Goal: Submit feedback/report problem: Provide input to the site owners about the experience or issues

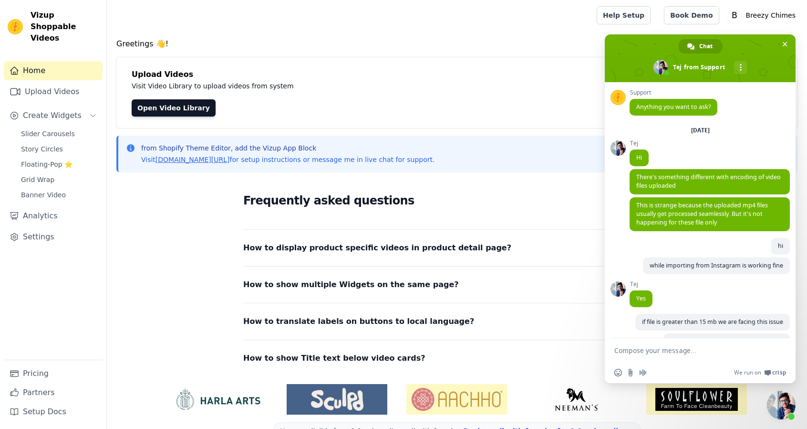
scroll to position [235, 0]
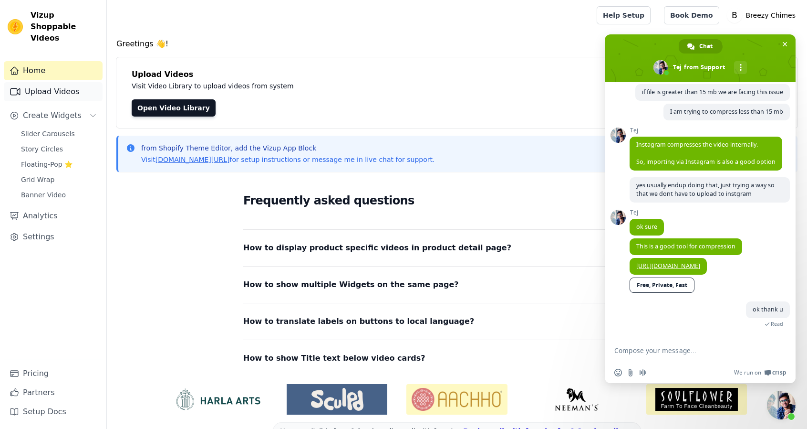
drag, startPoint x: 0, startPoint y: 0, endPoint x: 64, endPoint y: 79, distance: 101.7
click at [64, 82] on link "Upload Videos" at bounding box center [53, 91] width 99 height 19
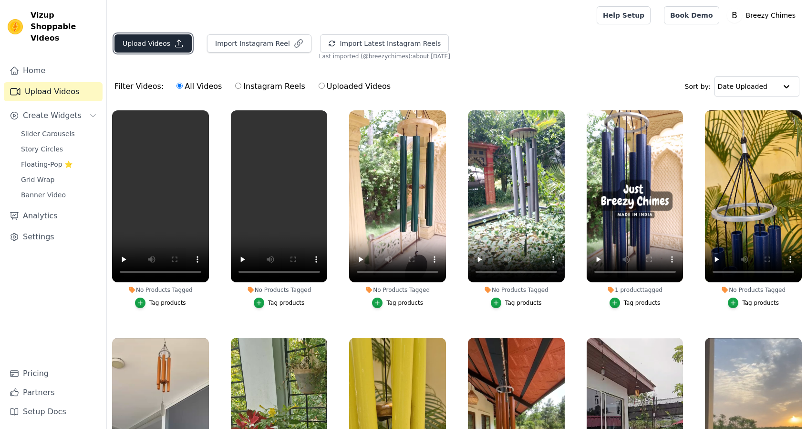
click at [176, 47] on icon "button" at bounding box center [179, 44] width 10 height 10
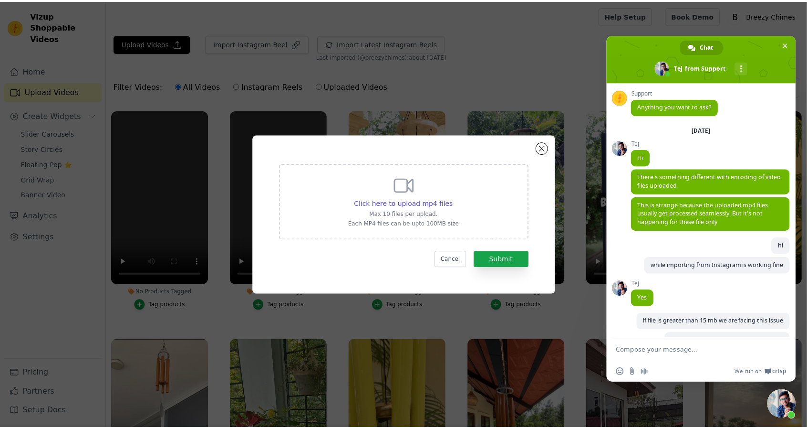
scroll to position [244, 0]
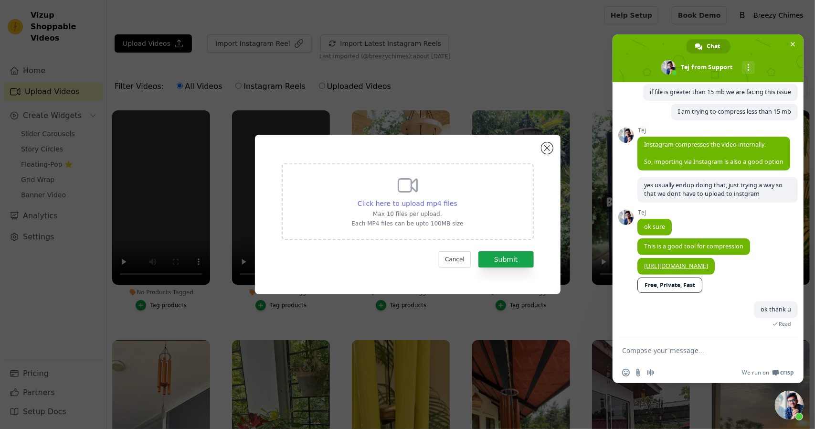
click at [433, 206] on span "Click here to upload mp4 files" at bounding box center [407, 203] width 100 height 8
click at [457, 199] on input "Click here to upload mp4 files Max 10 files per upload. Each MP4 files can be u…" at bounding box center [457, 198] width 0 height 0
type input "C:\fakepath\20250727 111109.mp4"
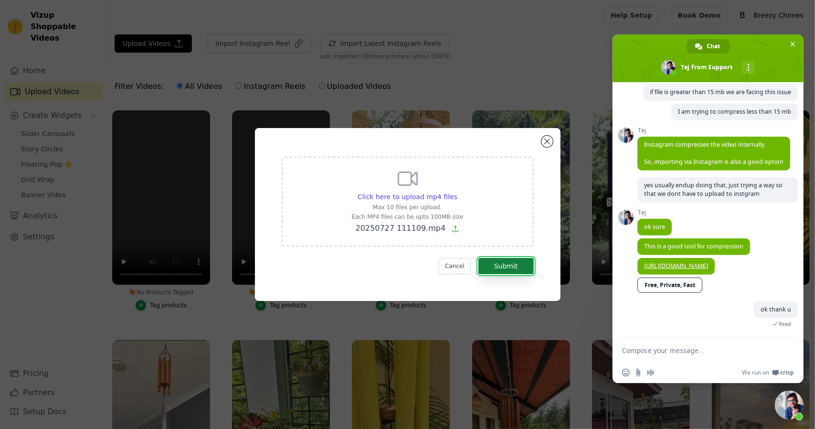
click at [506, 263] on button "Submit" at bounding box center [505, 266] width 55 height 16
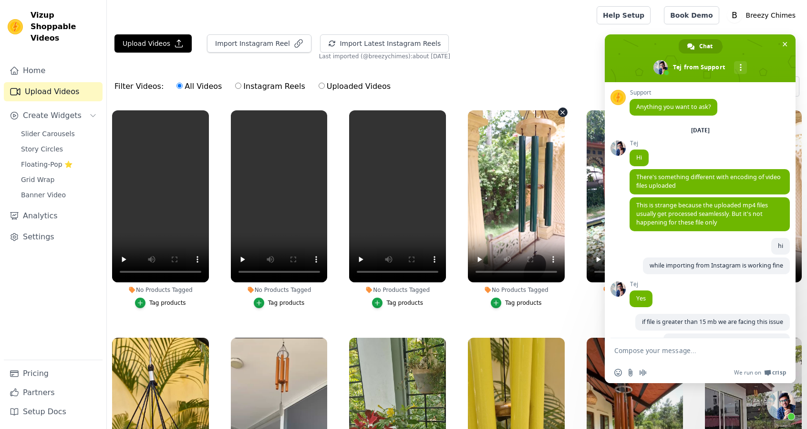
scroll to position [244, 0]
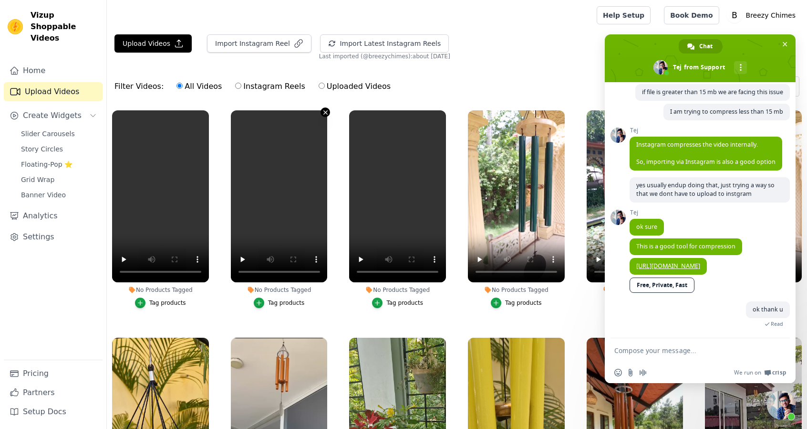
click at [325, 109] on icon "button" at bounding box center [325, 112] width 7 height 7
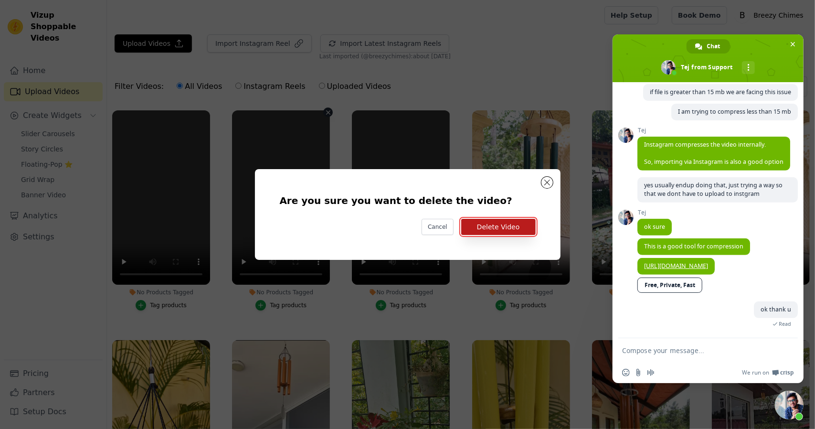
click at [501, 229] on button "Delete Video" at bounding box center [498, 227] width 74 height 16
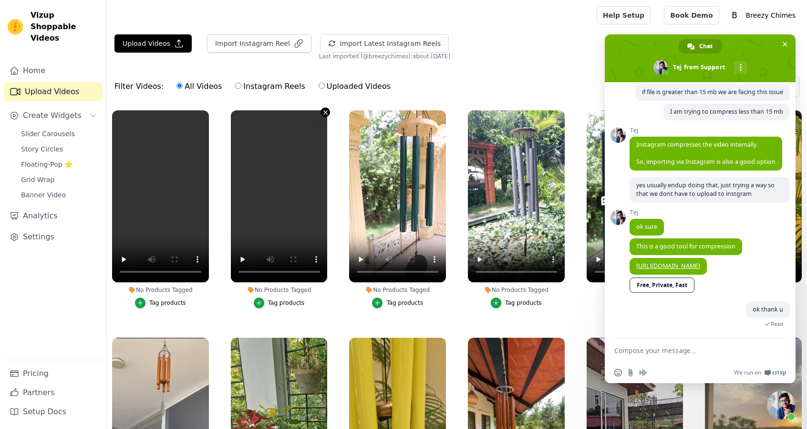
click at [324, 111] on icon "button" at bounding box center [326, 112] width 4 height 4
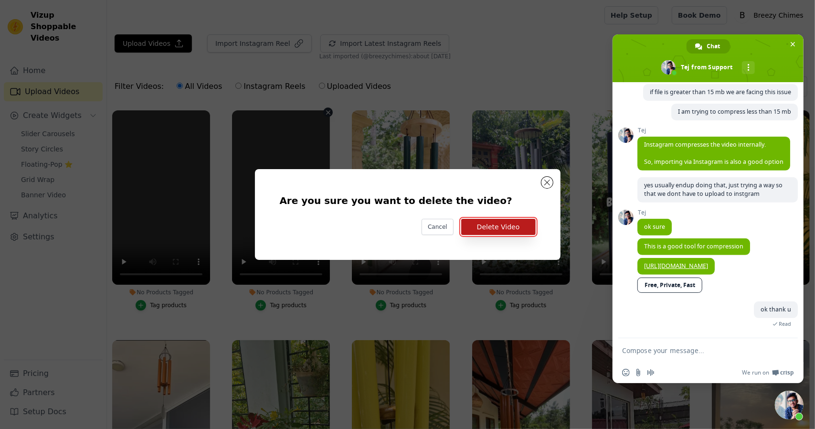
click at [491, 222] on button "Delete Video" at bounding box center [498, 227] width 74 height 16
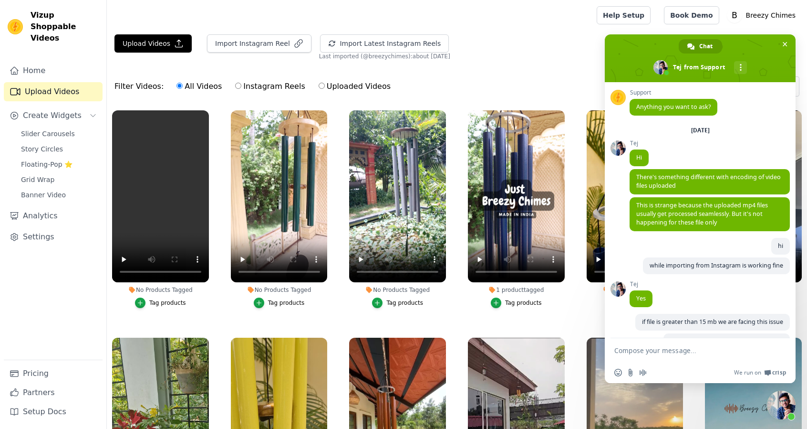
scroll to position [244, 0]
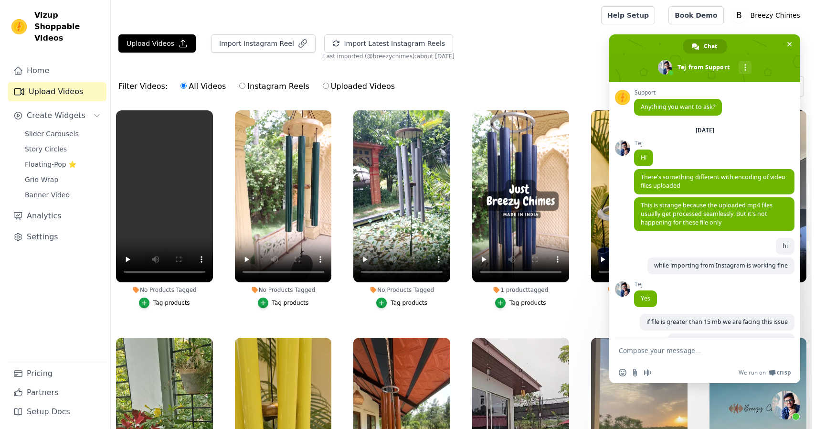
scroll to position [244, 0]
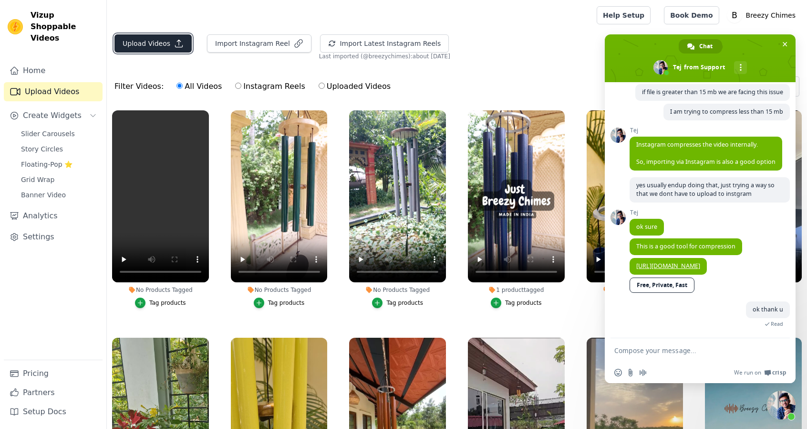
click at [142, 46] on button "Upload Videos" at bounding box center [153, 43] width 77 height 18
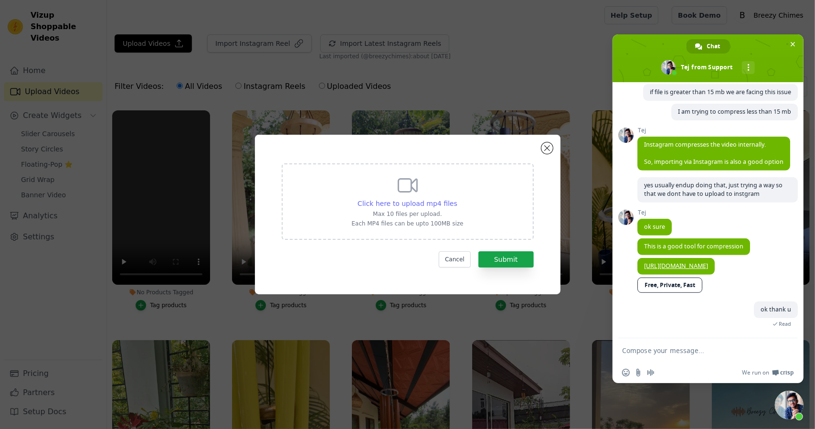
click at [396, 201] on span "Click here to upload mp4 files" at bounding box center [407, 203] width 100 height 8
click at [457, 199] on input "Click here to upload mp4 files Max 10 files per upload. Each MP4 files can be u…" at bounding box center [457, 198] width 0 height 0
type input "C:\fakepath\20250727 111109-1.mp4"
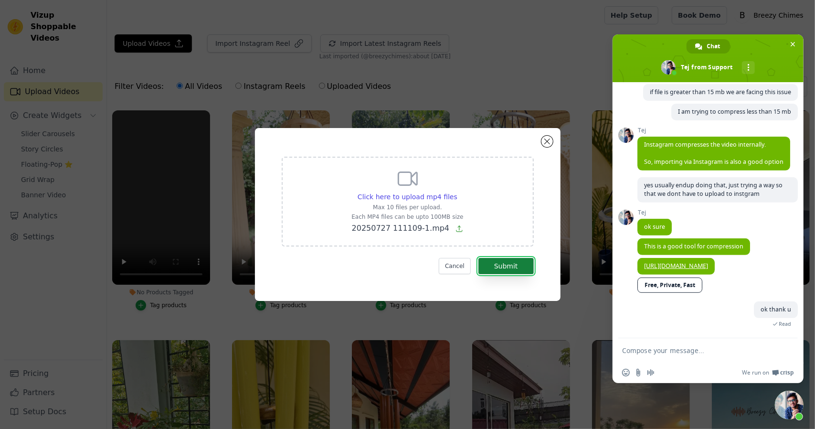
click at [502, 272] on button "Submit" at bounding box center [505, 266] width 55 height 16
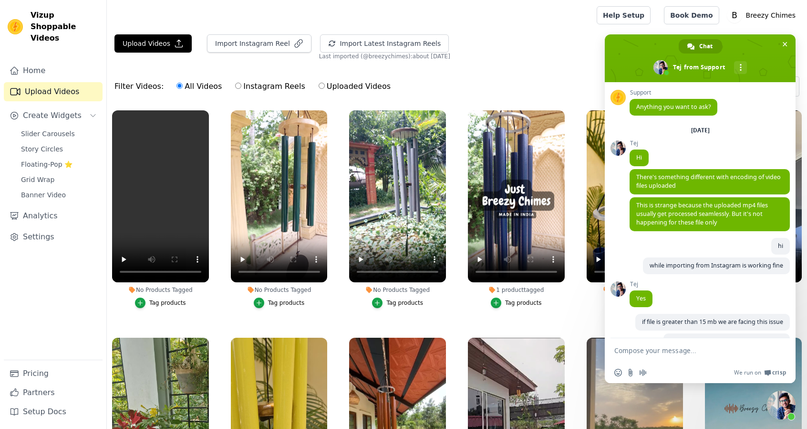
scroll to position [244, 0]
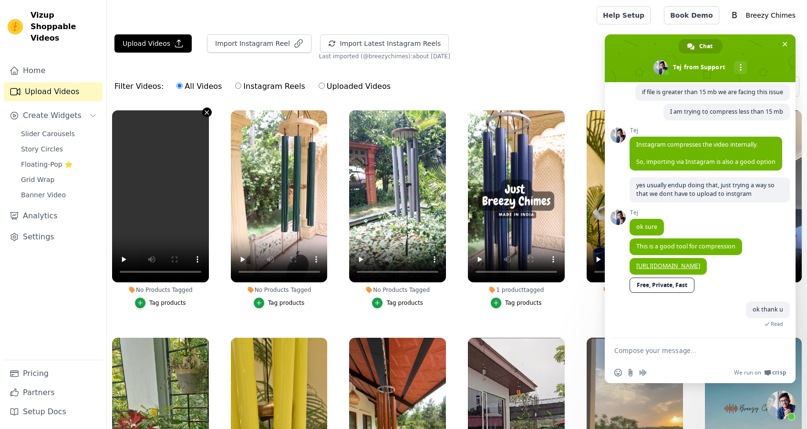
click at [205, 112] on icon "button" at bounding box center [207, 112] width 4 height 4
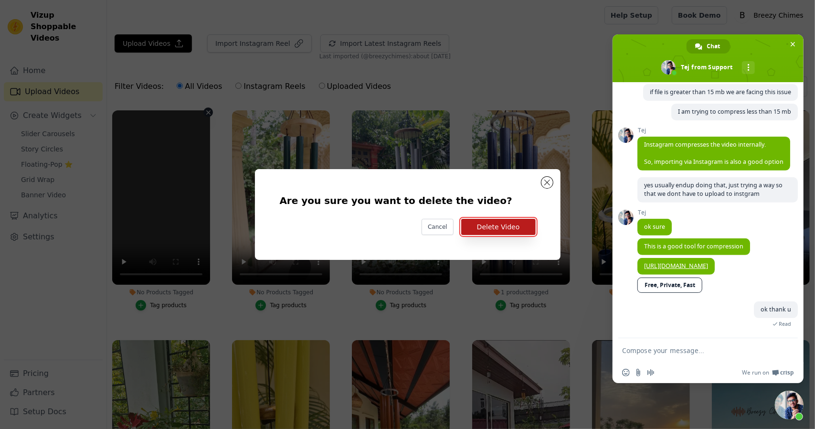
click at [488, 227] on button "Delete Video" at bounding box center [498, 227] width 74 height 16
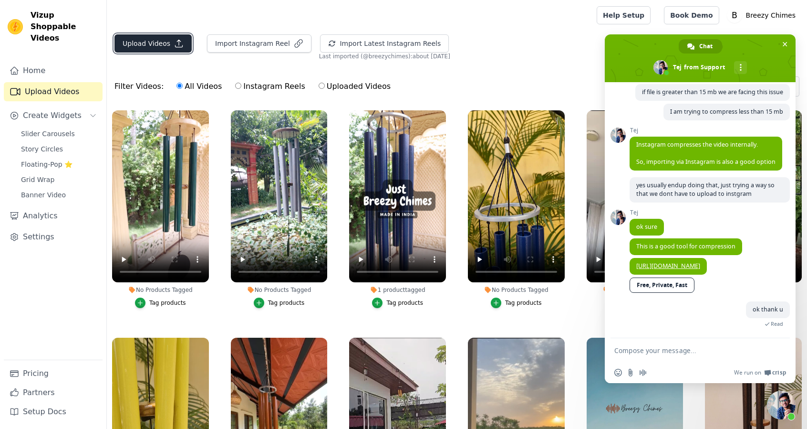
click at [174, 46] on icon "button" at bounding box center [179, 44] width 10 height 10
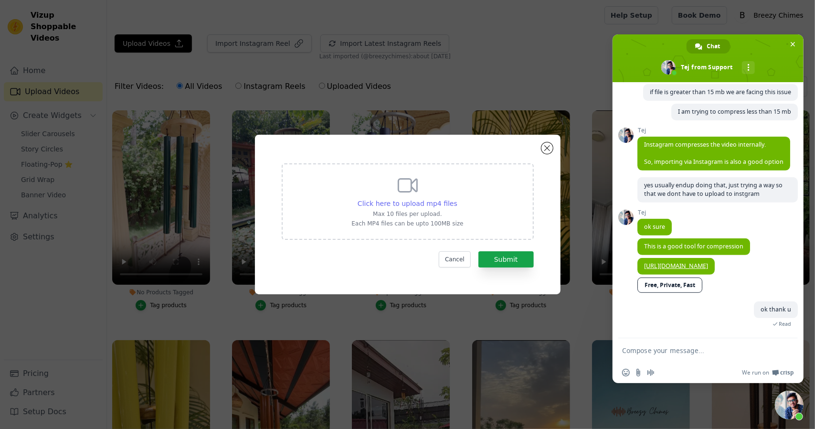
click at [447, 206] on span "Click here to upload mp4 files" at bounding box center [407, 203] width 100 height 8
click at [457, 199] on input "Click here to upload mp4 files Max 10 files per upload. Each MP4 files can be u…" at bounding box center [457, 198] width 0 height 0
type input "C:\fakepath\20250727 111109-1.mp4"
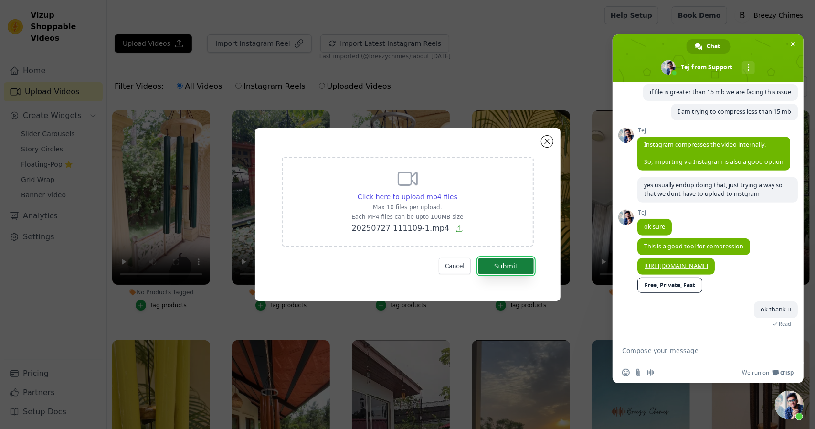
click at [508, 266] on button "Submit" at bounding box center [505, 266] width 55 height 16
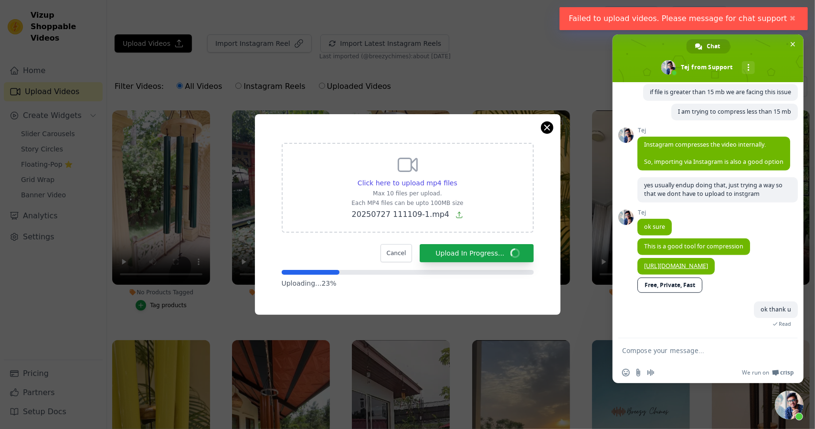
drag, startPoint x: 549, startPoint y: 120, endPoint x: 546, endPoint y: 126, distance: 6.4
click at [546, 126] on div "Click here to upload mp4 files Max 10 files per upload. Each MP4 files can be u…" at bounding box center [407, 214] width 305 height 200
click at [546, 126] on button "Close modal" at bounding box center [546, 127] width 11 height 11
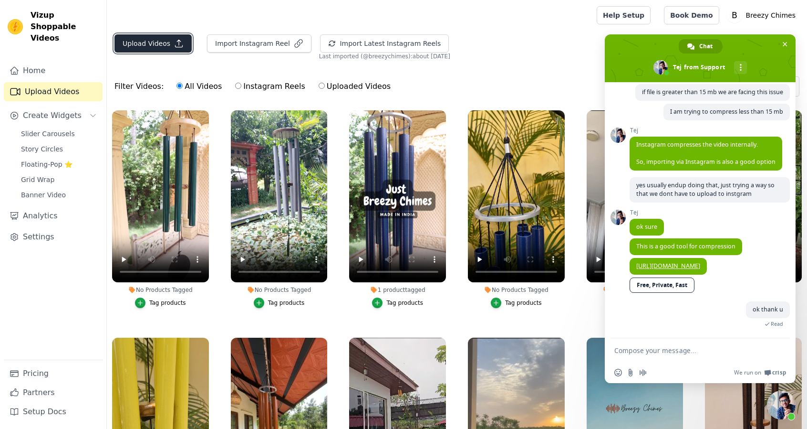
click at [141, 40] on button "Upload Videos" at bounding box center [153, 43] width 77 height 18
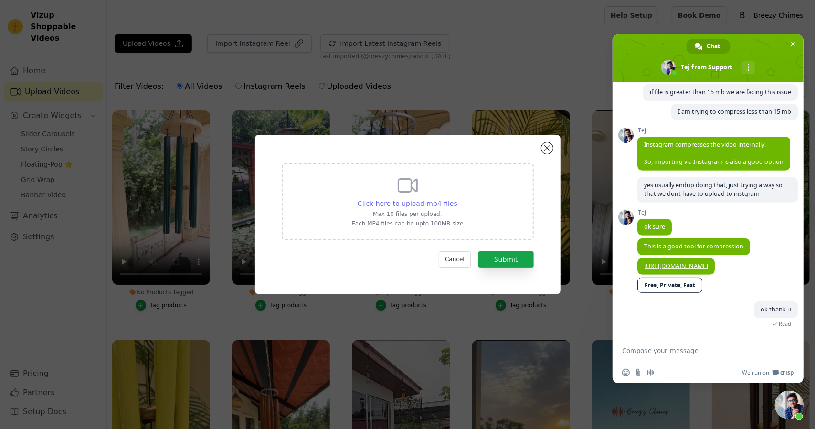
click at [394, 199] on span "Click here to upload mp4 files" at bounding box center [407, 203] width 100 height 8
click at [457, 199] on input "Click here to upload mp4 files Max 10 files per upload. Each MP4 files can be u…" at bounding box center [457, 198] width 0 height 0
type input "C:\fakepath\20250727 111109-insta2.mp4"
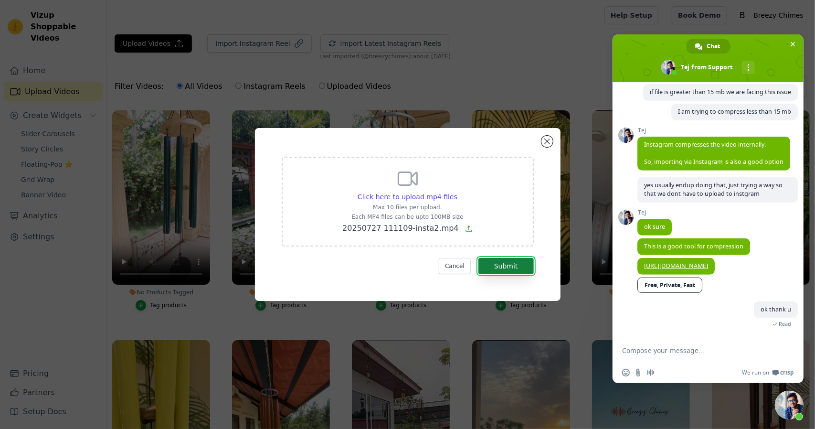
click at [515, 263] on button "Submit" at bounding box center [505, 266] width 55 height 16
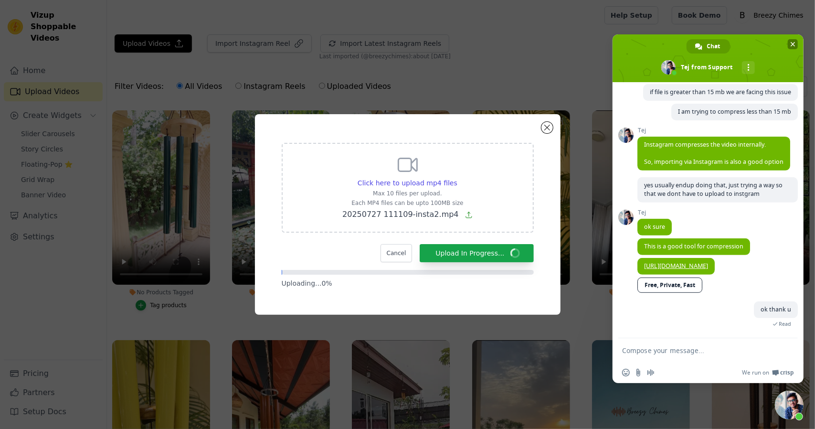
click at [790, 45] on span "Close chat" at bounding box center [792, 44] width 5 height 5
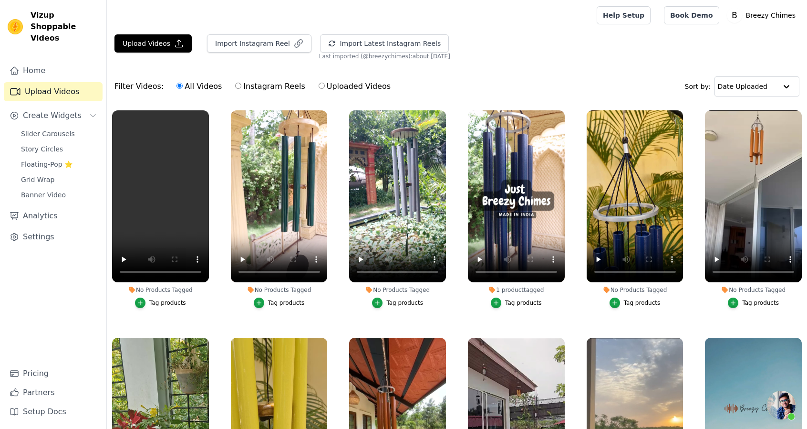
scroll to position [244, 0]
click at [788, 407] on span "Open chat" at bounding box center [781, 404] width 29 height 29
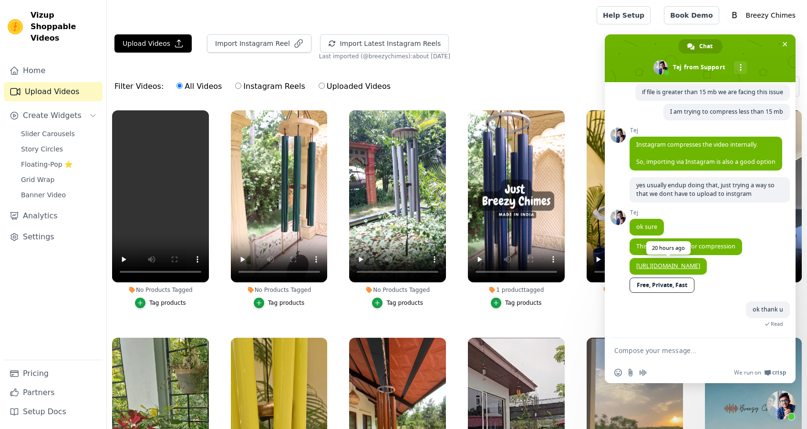
click at [701, 264] on link "[URL][DOMAIN_NAME]" at bounding box center [669, 266] width 64 height 8
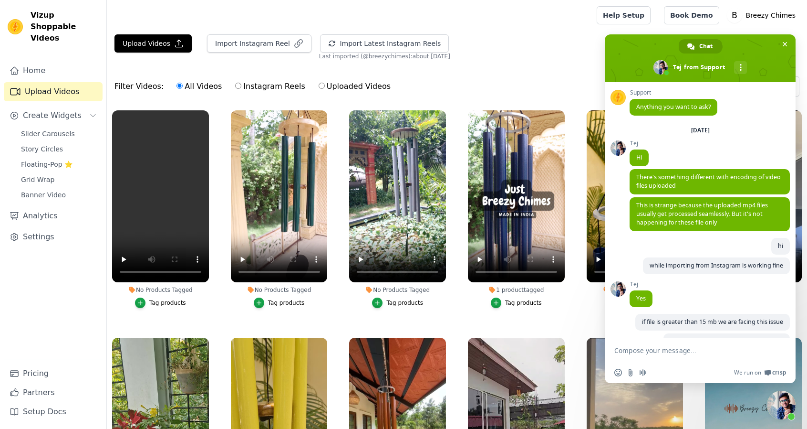
scroll to position [244, 0]
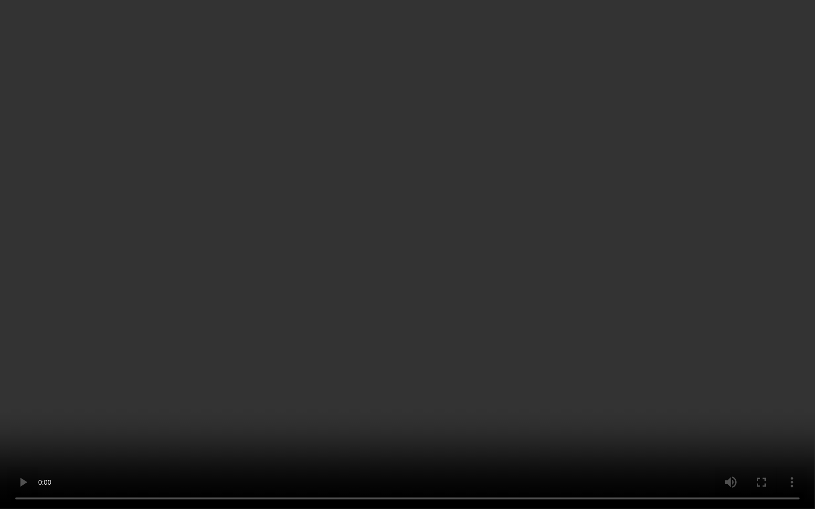
click at [155, 410] on video at bounding box center [407, 254] width 815 height 509
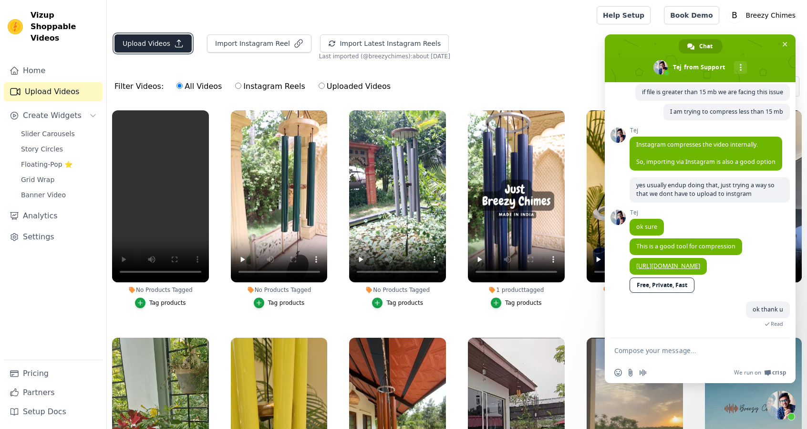
click at [164, 39] on button "Upload Videos" at bounding box center [153, 43] width 77 height 18
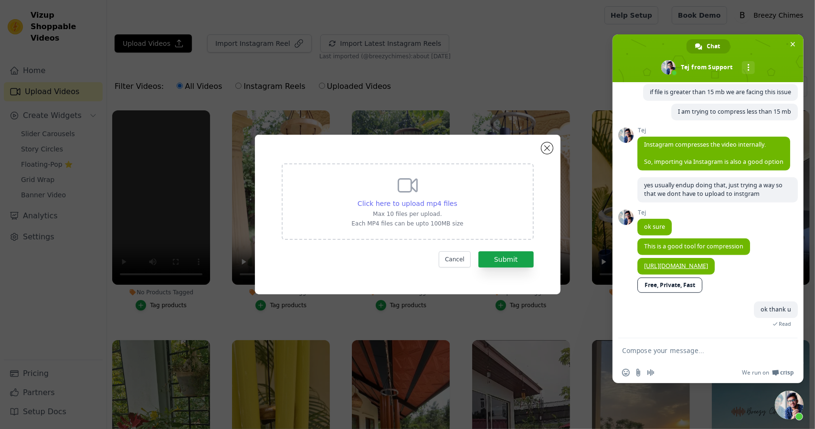
click at [418, 206] on span "Click here to upload mp4 files" at bounding box center [407, 203] width 100 height 8
click at [457, 199] on input "Click here to upload mp4 files Max 10 files per upload. Each MP4 files can be u…" at bounding box center [457, 198] width 0 height 0
type input "C:\fakepath\20250727 111109-insta2.mp4"
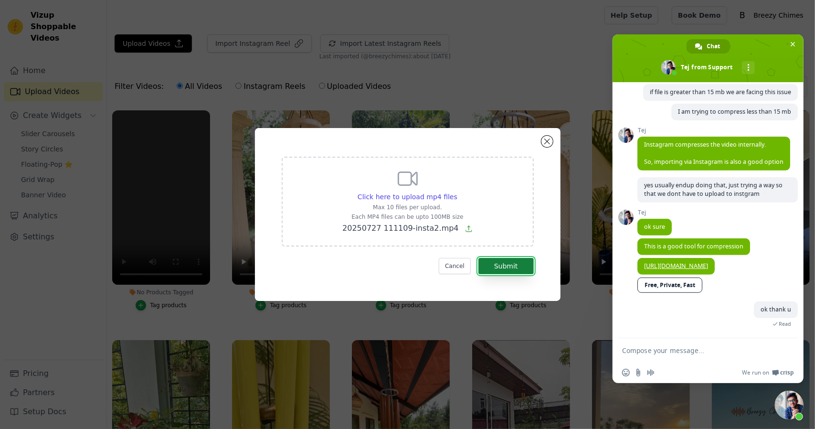
click at [515, 265] on button "Submit" at bounding box center [505, 266] width 55 height 16
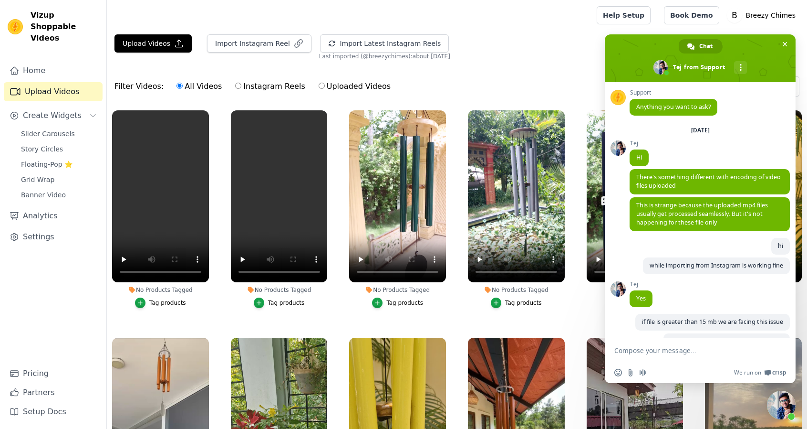
scroll to position [244, 0]
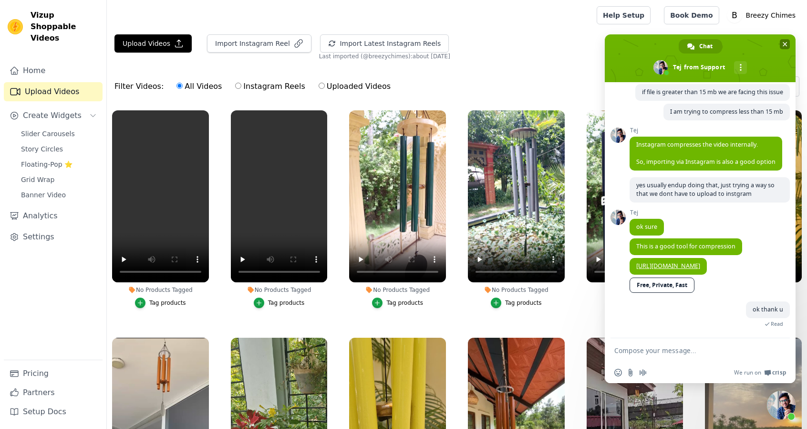
click at [787, 44] on span "Close chat" at bounding box center [785, 44] width 10 height 10
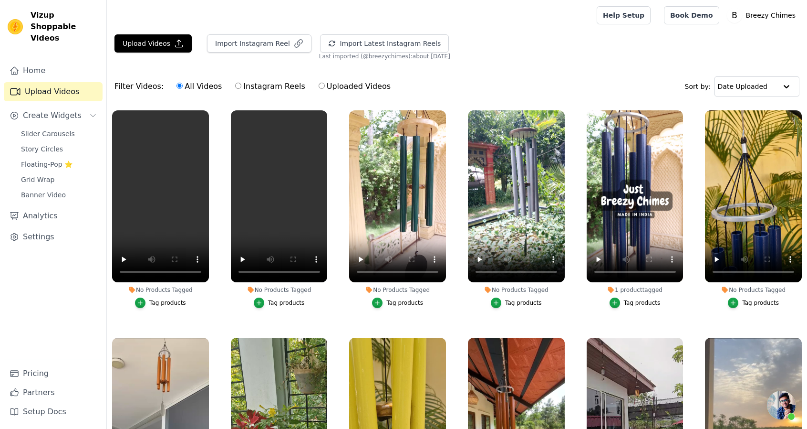
scroll to position [244, 0]
click at [150, 46] on button "Upload Videos" at bounding box center [153, 43] width 77 height 18
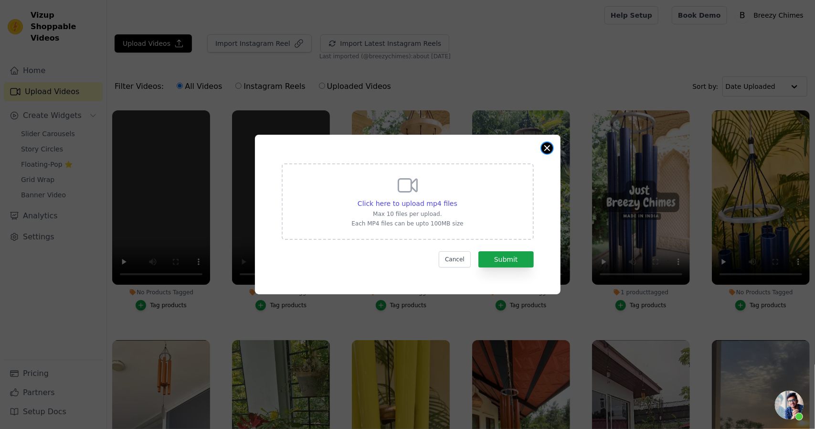
click at [546, 147] on button "Close modal" at bounding box center [546, 147] width 11 height 11
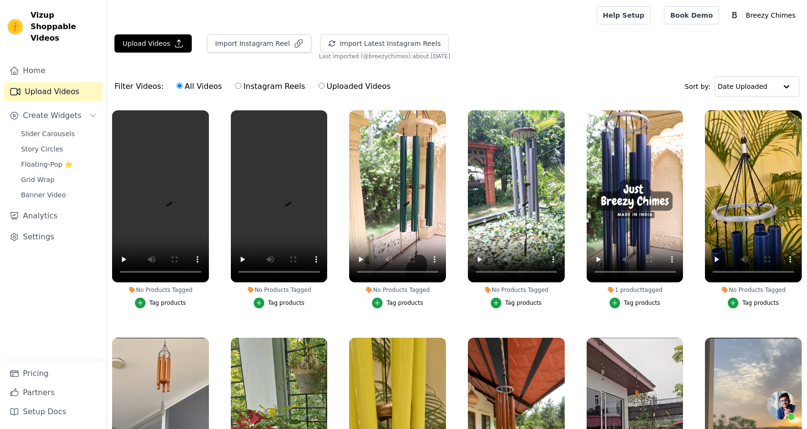
scroll to position [244, 0]
click at [151, 49] on button "Upload Videos" at bounding box center [153, 43] width 77 height 18
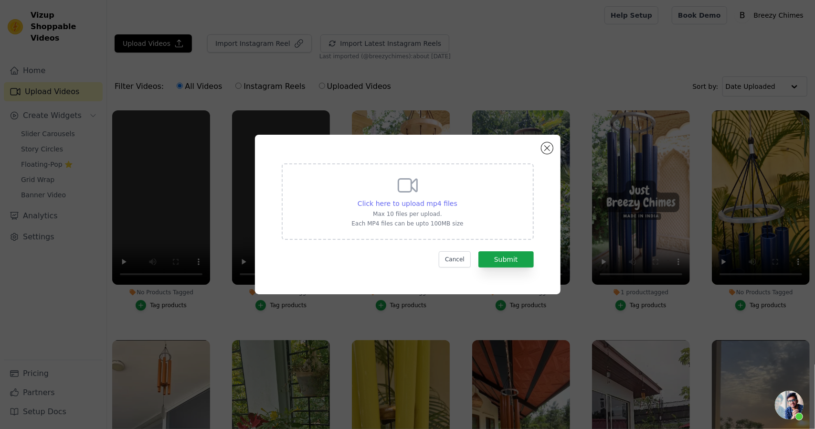
click at [432, 203] on span "Click here to upload mp4 files" at bounding box center [407, 203] width 100 height 8
click at [457, 199] on input "Click here to upload mp4 files Max 10 files per upload. Each MP4 files can be u…" at bounding box center [457, 198] width 0 height 0
type input "C:\fakepath\20250727 111109-720.mp4"
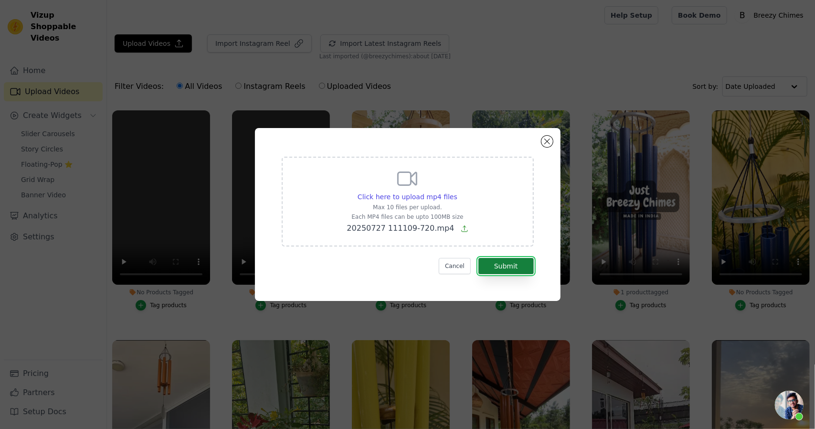
click at [517, 261] on button "Submit" at bounding box center [505, 266] width 55 height 16
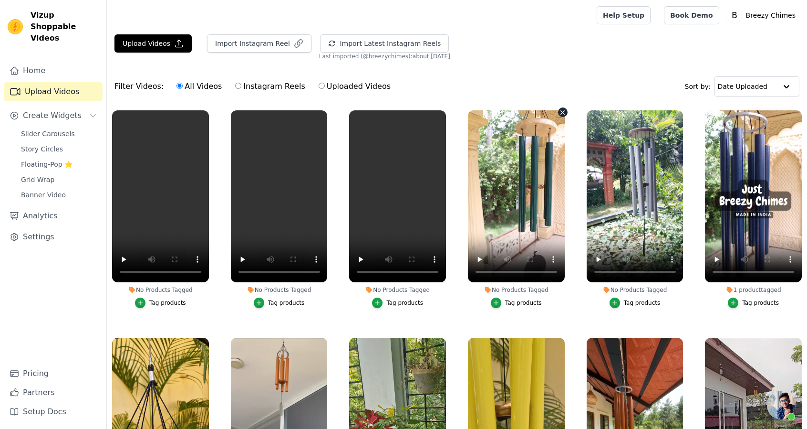
scroll to position [244, 0]
click at [204, 111] on icon "button" at bounding box center [206, 112] width 7 height 7
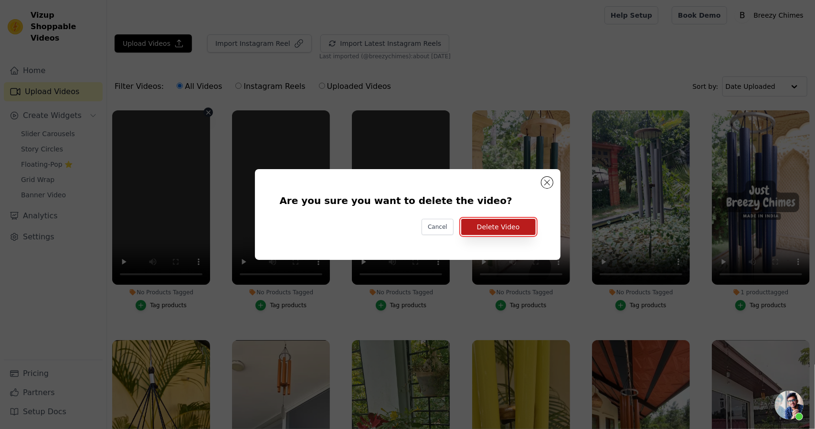
click at [509, 230] on button "Delete Video" at bounding box center [498, 227] width 74 height 16
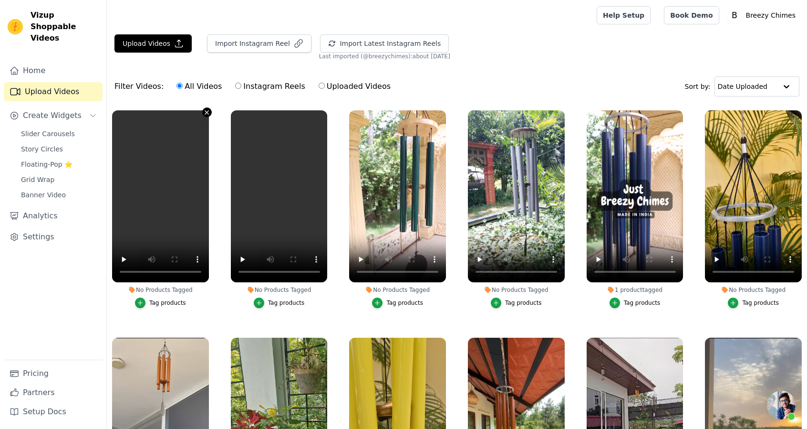
click at [205, 111] on icon "button" at bounding box center [206, 112] width 7 height 7
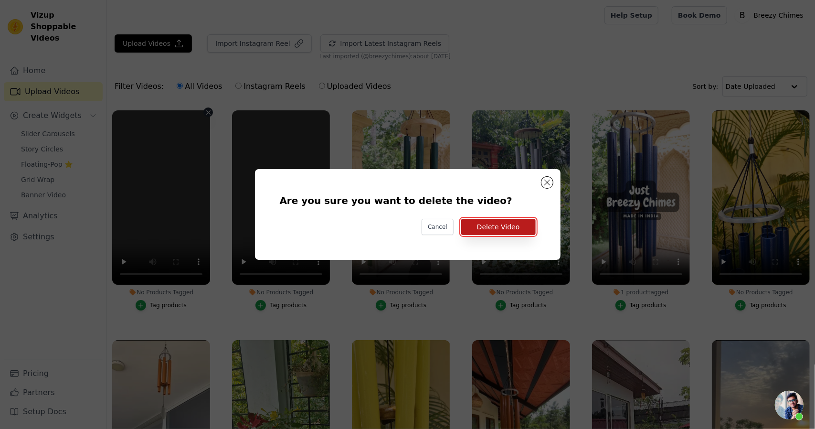
click at [512, 230] on button "Delete Video" at bounding box center [498, 227] width 74 height 16
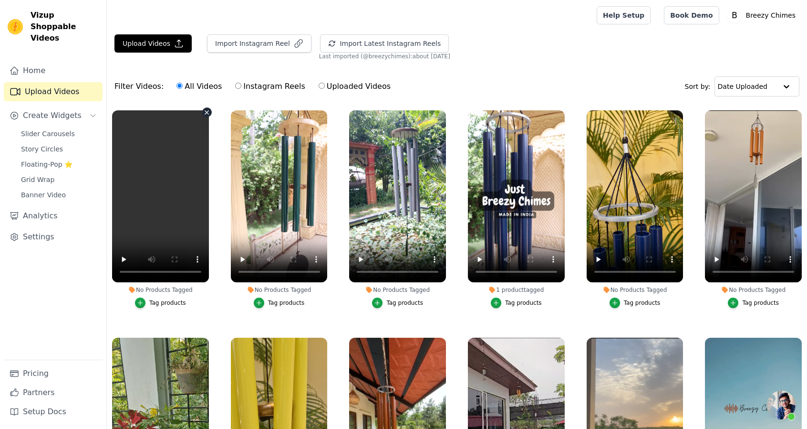
click at [203, 112] on icon "button" at bounding box center [206, 112] width 7 height 7
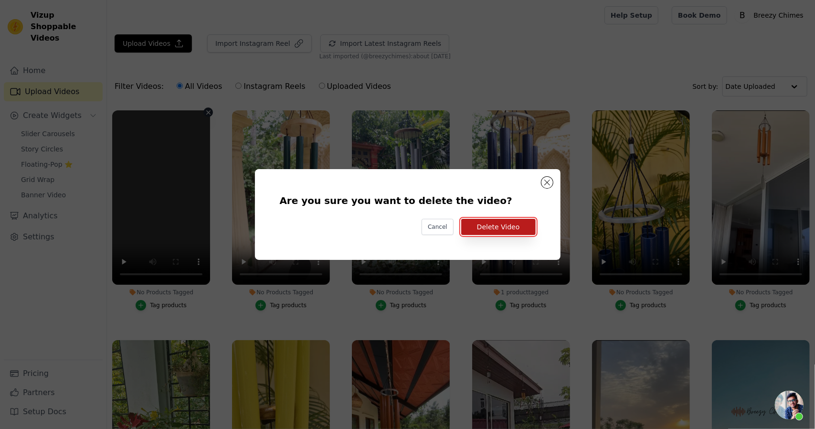
click at [485, 232] on button "Delete Video" at bounding box center [498, 227] width 74 height 16
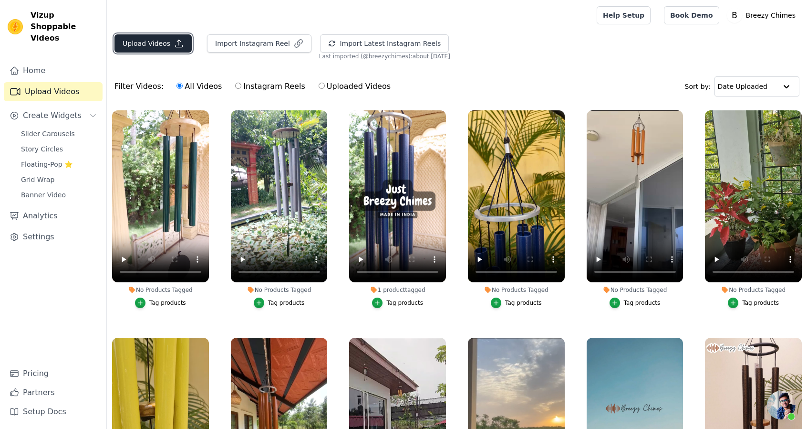
click at [164, 44] on button "Upload Videos" at bounding box center [153, 43] width 77 height 18
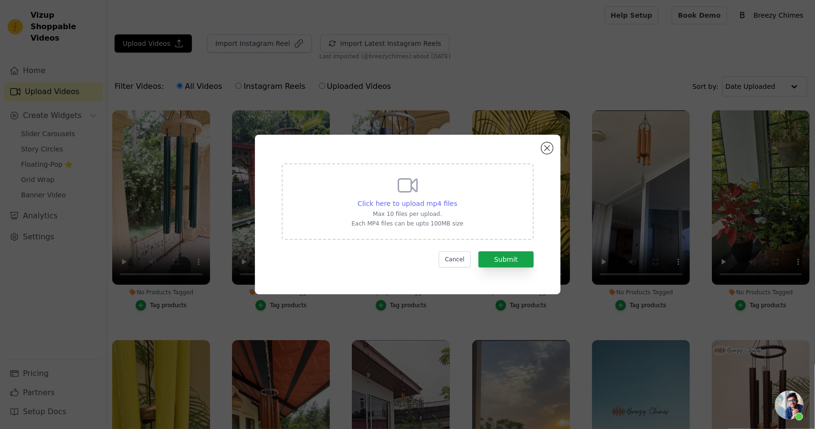
click at [404, 202] on span "Click here to upload mp4 files" at bounding box center [407, 203] width 100 height 8
click at [457, 199] on input "Click here to upload mp4 files Max 10 files per upload. Each MP4 files can be u…" at bounding box center [457, 198] width 0 height 0
type input "C:\fakepath\20250727 111109-720.mp4"
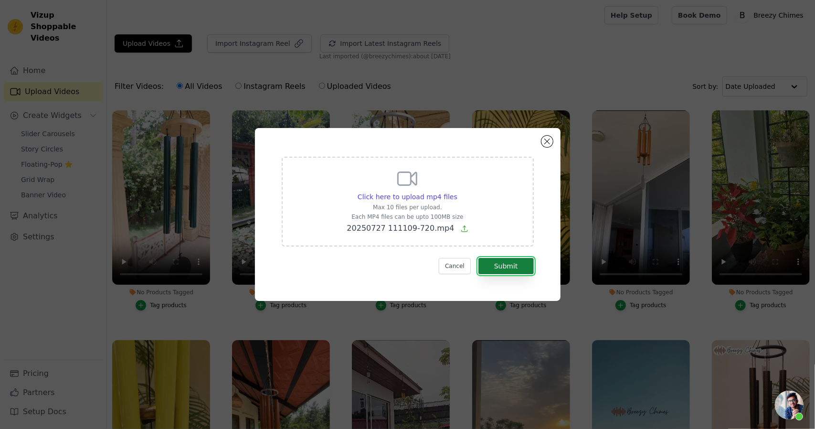
click at [493, 263] on button "Submit" at bounding box center [505, 266] width 55 height 16
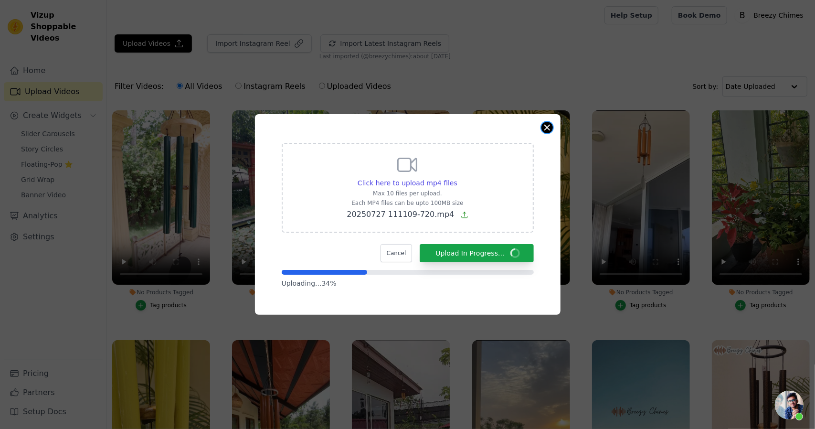
click at [548, 123] on button "Close modal" at bounding box center [546, 127] width 11 height 11
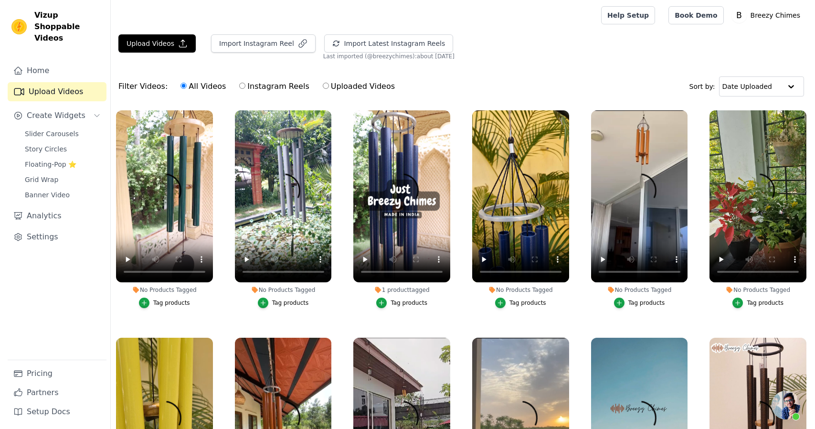
scroll to position [244, 0]
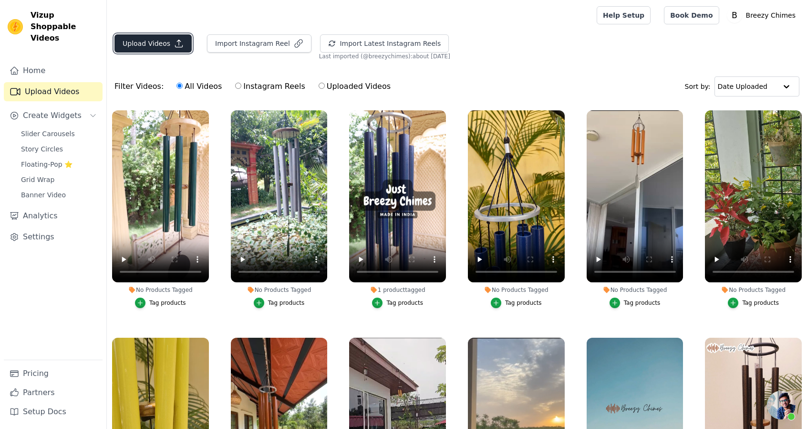
click at [138, 40] on button "Upload Videos" at bounding box center [153, 43] width 77 height 18
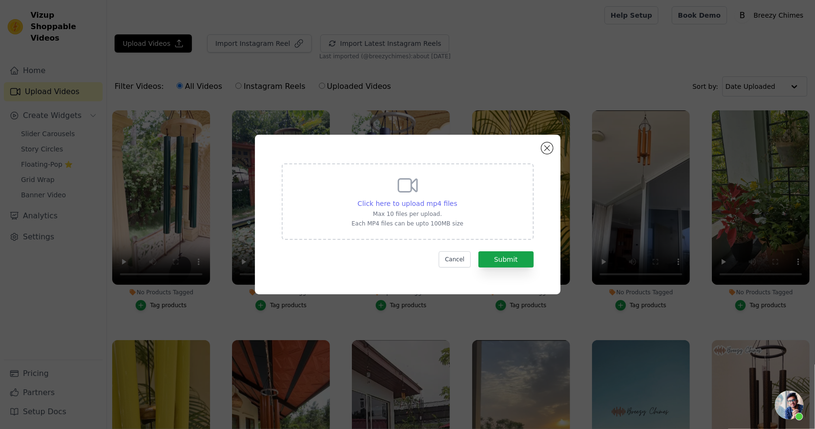
click at [398, 199] on span "Click here to upload mp4 files" at bounding box center [407, 203] width 100 height 8
click at [457, 199] on input "Click here to upload mp4 files Max 10 files per upload. Each MP4 files can be u…" at bounding box center [457, 198] width 0 height 0
type input "C:\fakepath\20250727 111109-720.mp4"
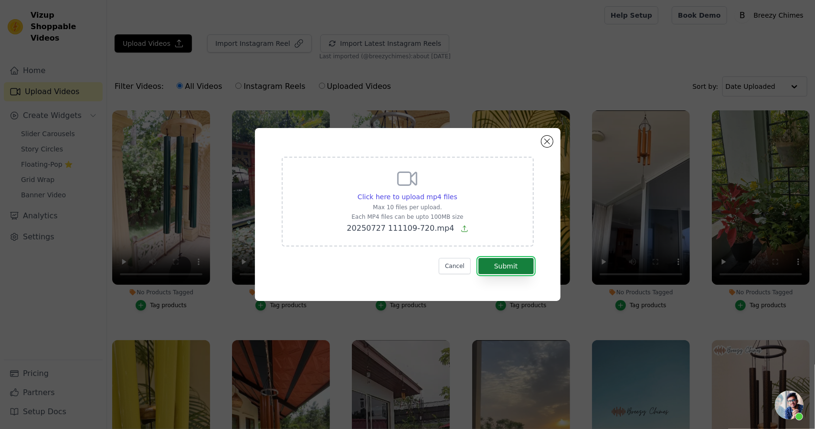
click at [507, 265] on button "Submit" at bounding box center [505, 266] width 55 height 16
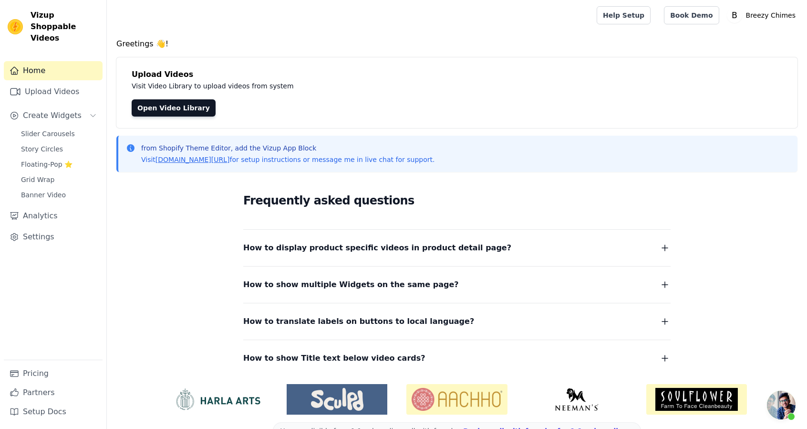
scroll to position [244, 0]
click at [17, 88] on icon "Sidebar" at bounding box center [15, 91] width 10 height 7
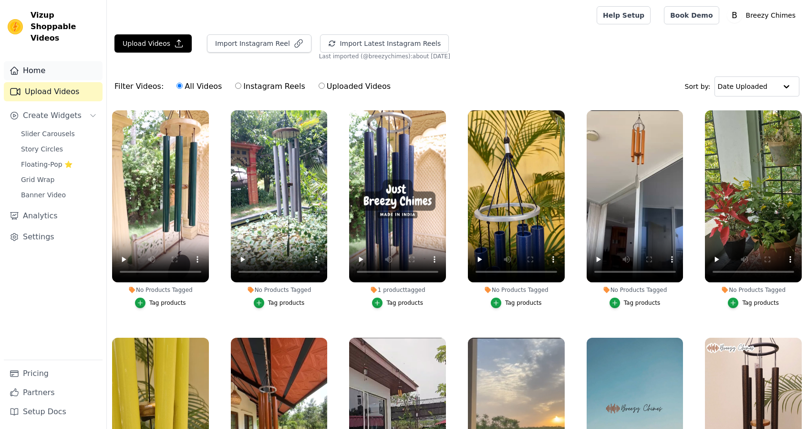
click at [29, 65] on link "Home" at bounding box center [53, 70] width 99 height 19
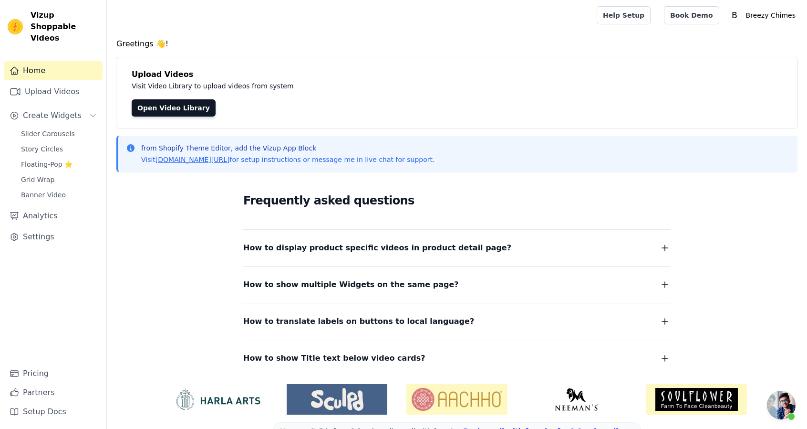
scroll to position [25, 0]
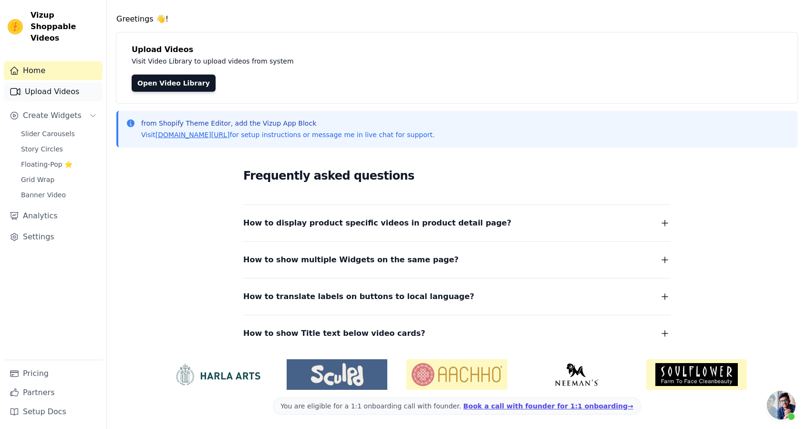
click at [72, 82] on link "Upload Videos" at bounding box center [53, 91] width 99 height 19
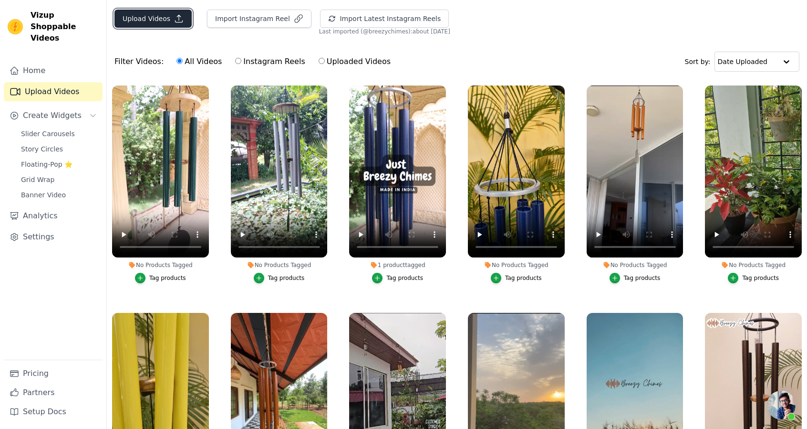
click at [174, 24] on button "Upload Videos" at bounding box center [153, 19] width 77 height 18
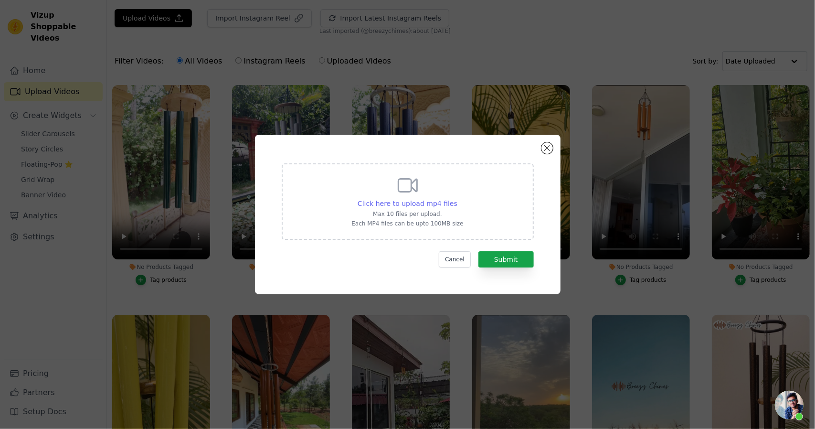
click at [427, 201] on span "Click here to upload mp4 files" at bounding box center [407, 203] width 100 height 8
click at [457, 199] on input "Click here to upload mp4 files Max 10 files per upload. Each MP4 files can be u…" at bounding box center [457, 198] width 0 height 0
type input "C:\fakepath\20250727 111109-1080-1.mp4"
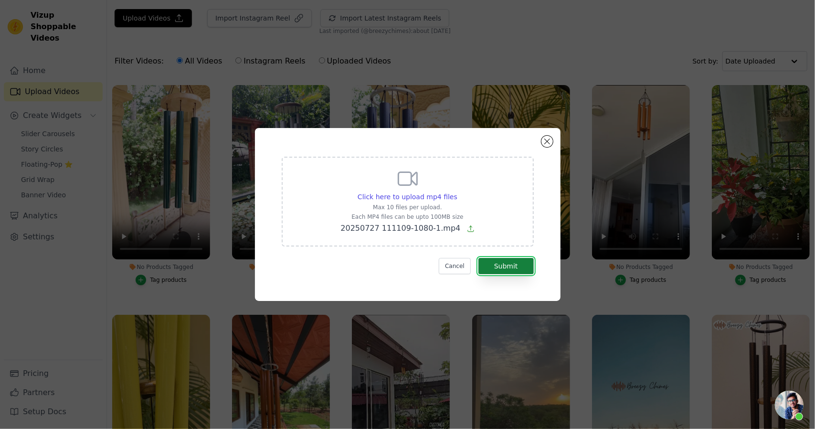
click at [501, 266] on button "Submit" at bounding box center [505, 266] width 55 height 16
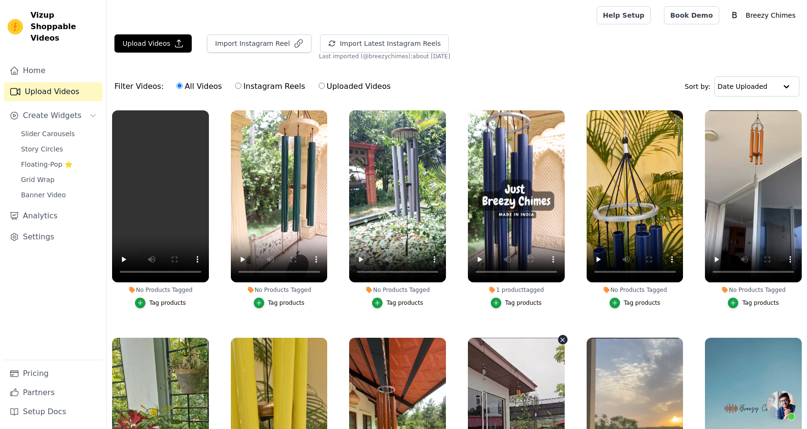
scroll to position [244, 0]
click at [150, 46] on button "Upload Videos" at bounding box center [153, 43] width 77 height 18
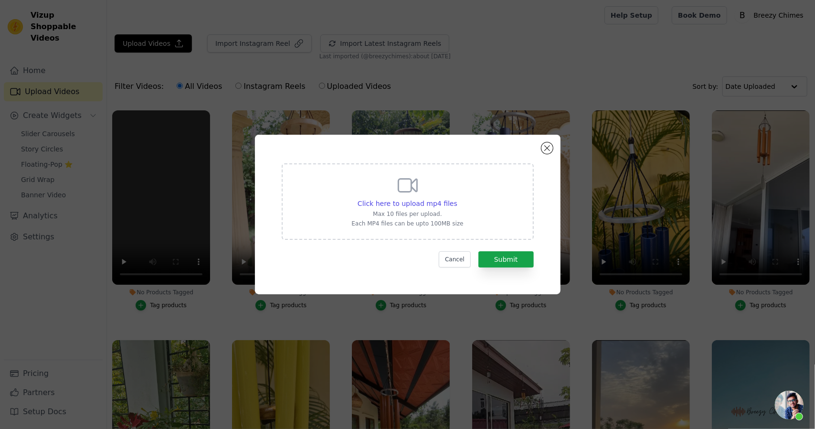
click at [388, 198] on div "Click here to upload mp4 files Max 10 files per upload. Each MP4 files can be u…" at bounding box center [407, 200] width 112 height 53
click at [457, 198] on input "Click here to upload mp4 files Max 10 files per upload. Each MP4 files can be u…" at bounding box center [457, 198] width 0 height 0
type input "C:\fakepath\20250727 111109-1080-1.mp4"
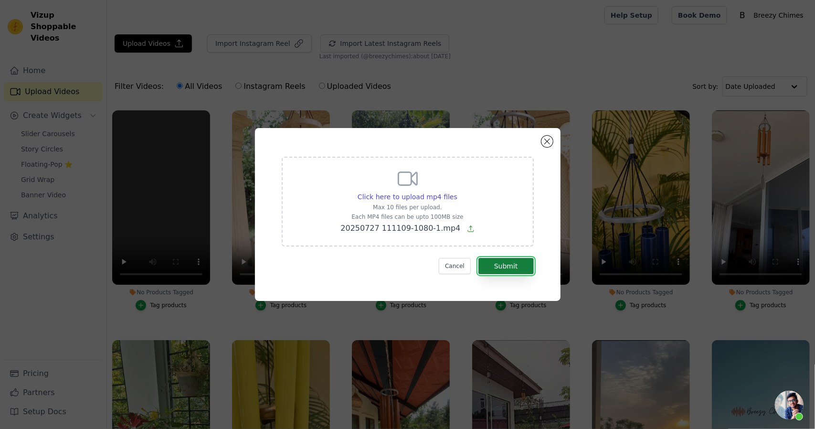
click at [514, 262] on button "Submit" at bounding box center [505, 266] width 55 height 16
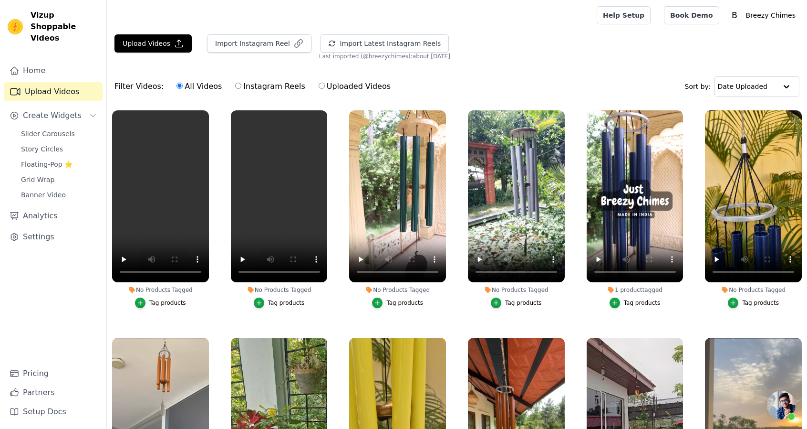
scroll to position [244, 0]
click at [167, 42] on button "Upload Videos" at bounding box center [153, 43] width 77 height 18
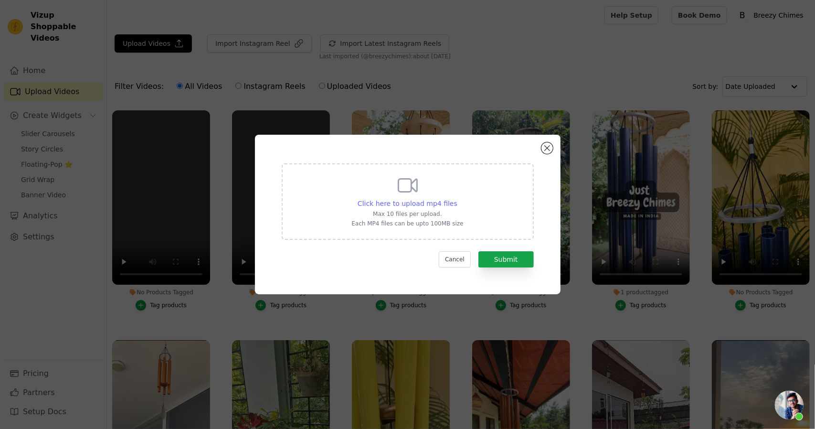
click at [417, 201] on span "Click here to upload mp4 files" at bounding box center [407, 203] width 100 height 8
click at [457, 199] on input "Click here to upload mp4 files Max 10 files per upload. Each MP4 files can be u…" at bounding box center [457, 198] width 0 height 0
type input "C:\fakepath\20250727 111109-in2.mp4"
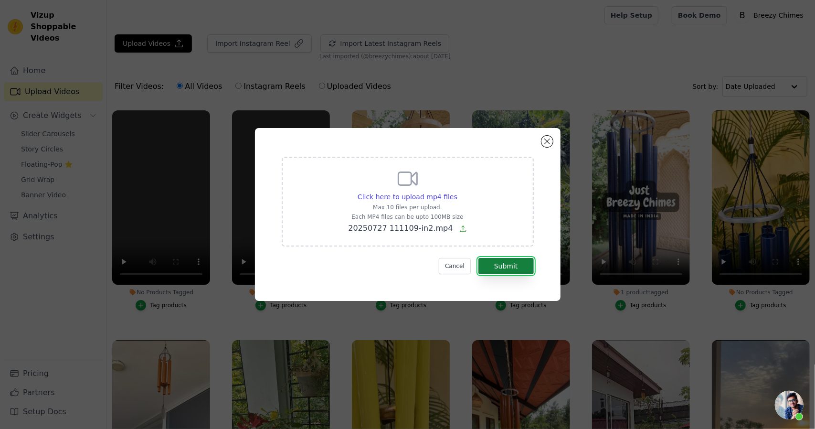
click at [515, 260] on button "Submit" at bounding box center [505, 266] width 55 height 16
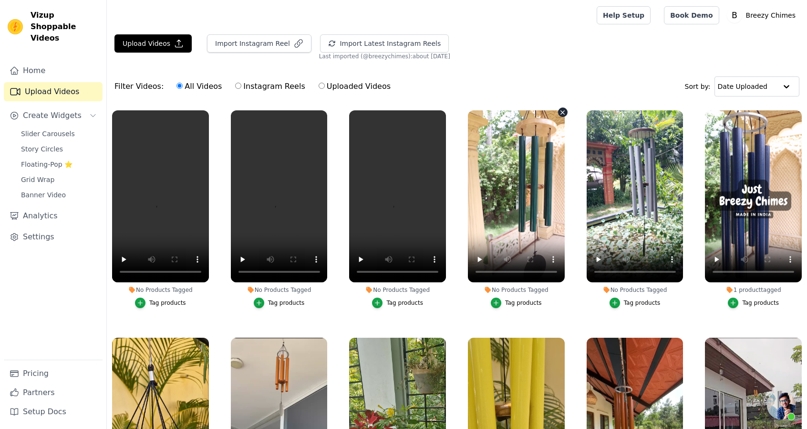
scroll to position [244, 0]
click at [163, 42] on button "Upload Videos" at bounding box center [153, 43] width 77 height 18
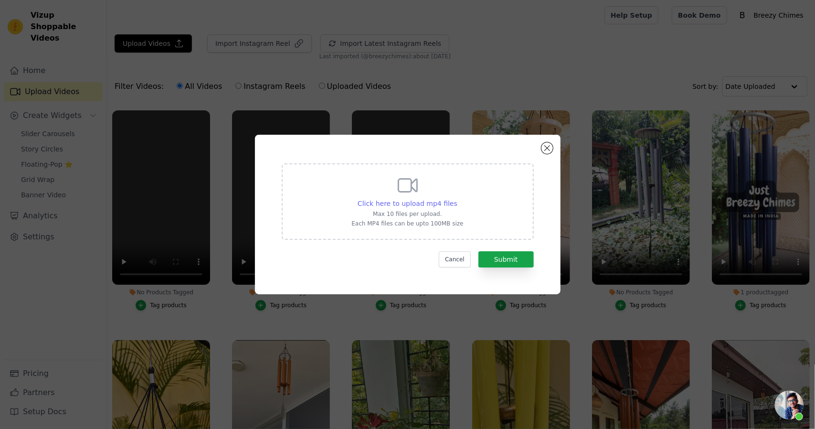
click at [409, 205] on span "Click here to upload mp4 files" at bounding box center [407, 203] width 100 height 8
click at [457, 199] on input "Click here to upload mp4 files Max 10 files per upload. Each MP4 files can be u…" at bounding box center [457, 198] width 0 height 0
type input "C:\fakepath\20250727 111109-in3.mp4"
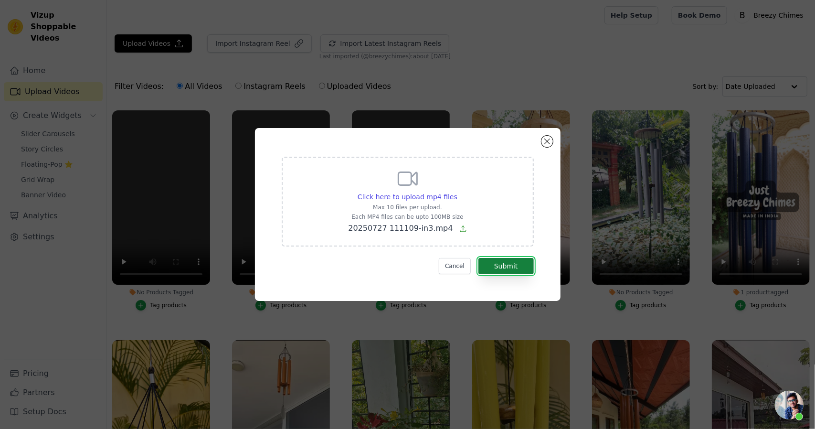
click at [504, 268] on button "Submit" at bounding box center [505, 266] width 55 height 16
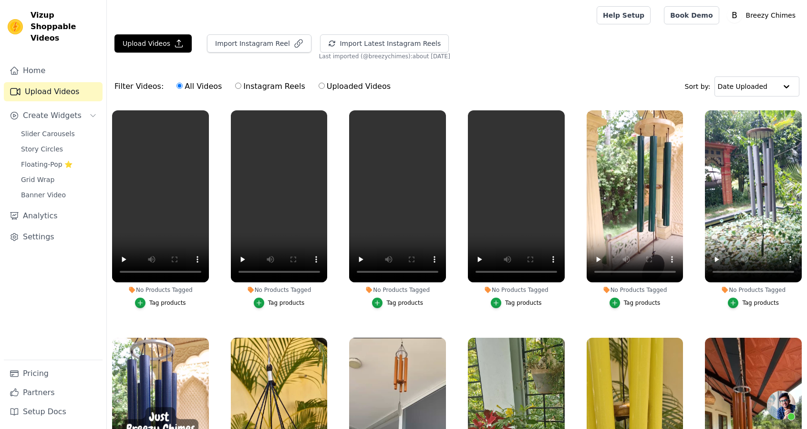
scroll to position [244, 0]
click at [560, 114] on icon "button" at bounding box center [562, 112] width 7 height 7
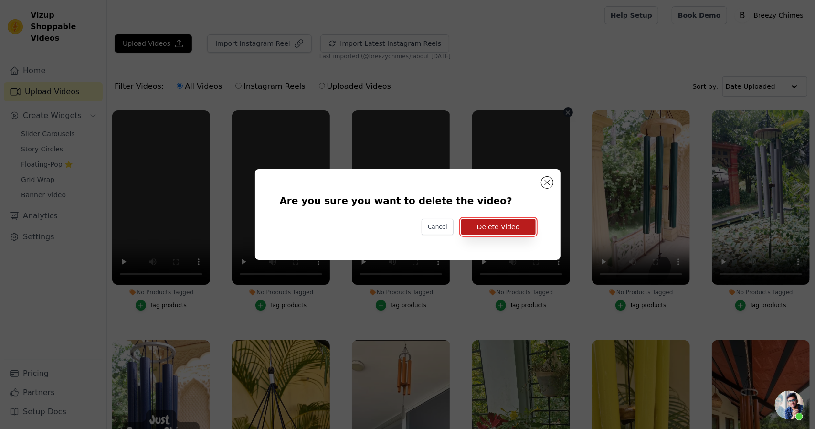
click at [508, 225] on button "Delete Video" at bounding box center [498, 227] width 74 height 16
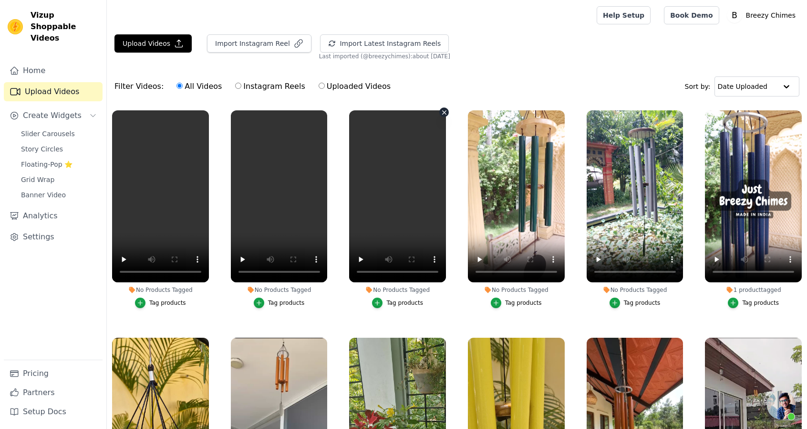
click at [440, 114] on button "No Products Tagged Tag products" at bounding box center [445, 112] width 10 height 10
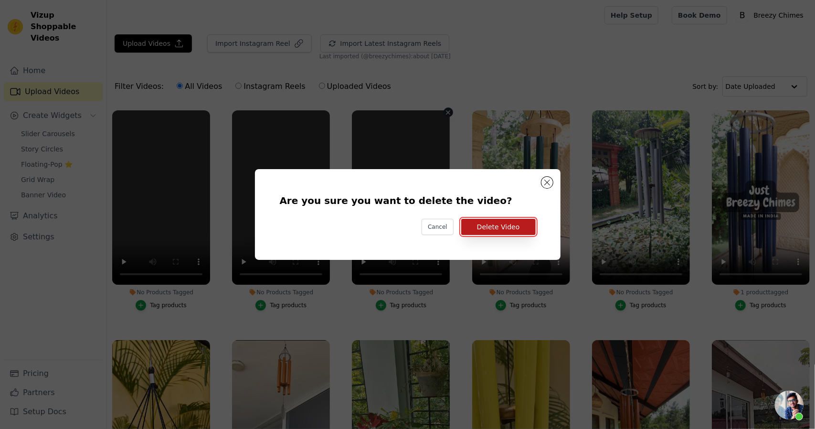
click at [480, 230] on button "Delete Video" at bounding box center [498, 227] width 74 height 16
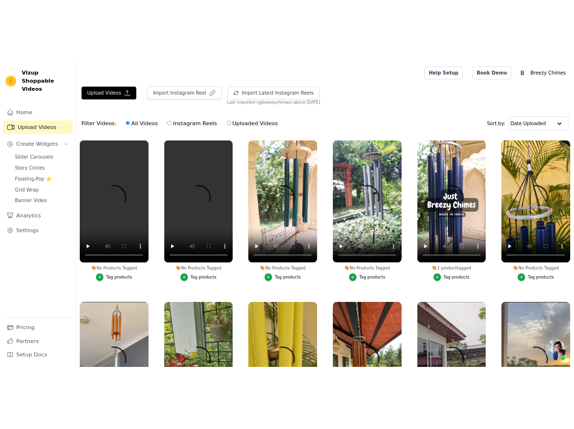
scroll to position [244, 0]
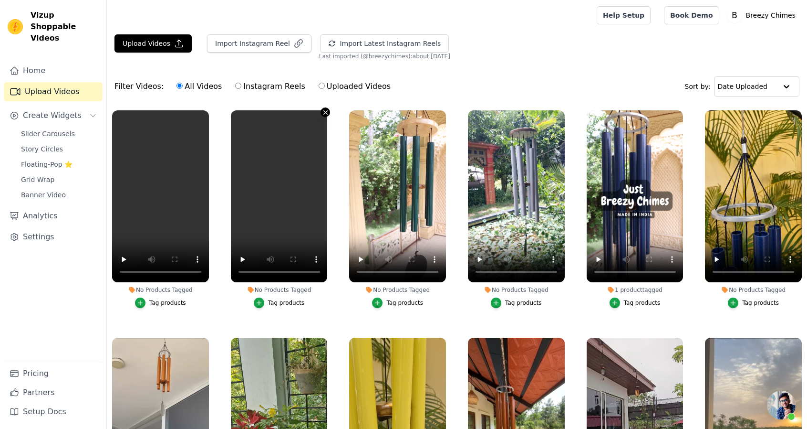
click at [324, 112] on icon "button" at bounding box center [326, 112] width 4 height 4
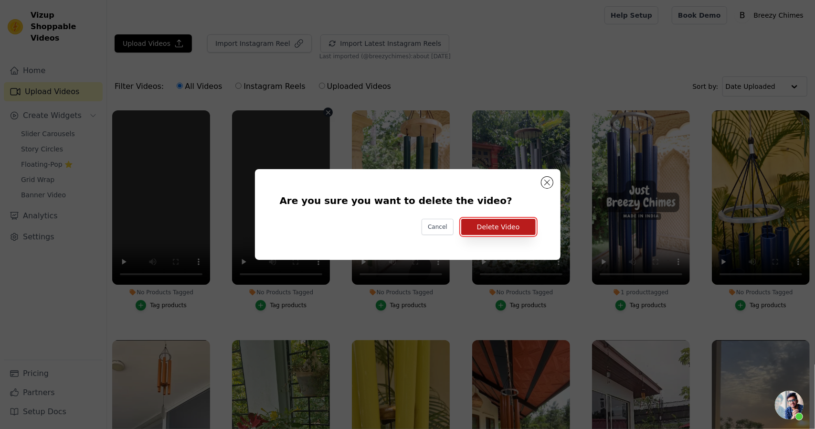
click at [503, 228] on button "Delete Video" at bounding box center [498, 227] width 74 height 16
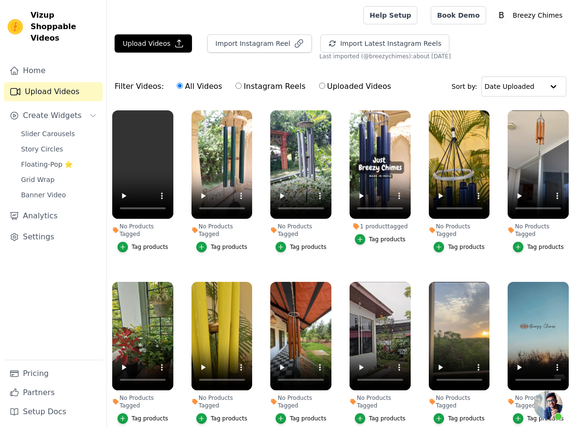
scroll to position [244, 0]
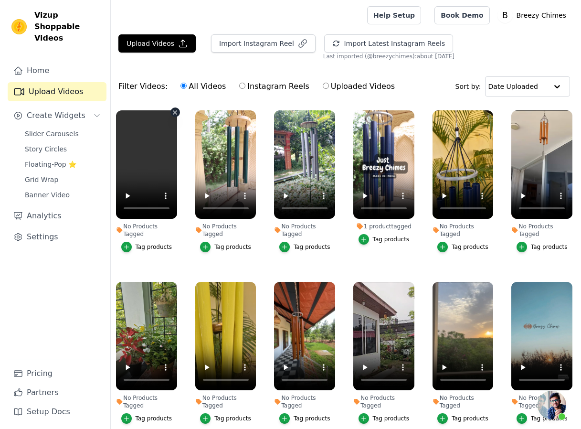
scroll to position [244, 0]
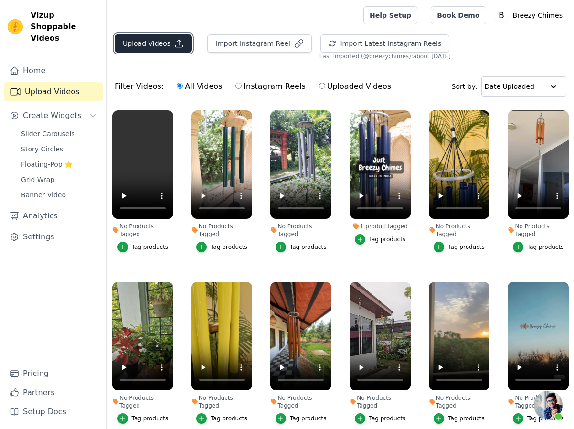
click at [151, 36] on button "Upload Videos" at bounding box center [153, 43] width 77 height 18
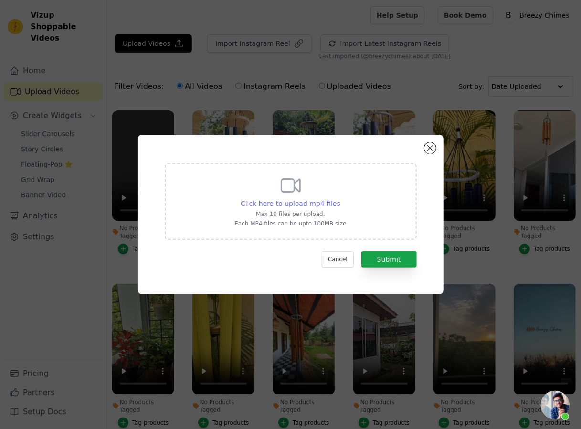
click at [296, 205] on span "Click here to upload mp4 files" at bounding box center [291, 203] width 100 height 8
click at [340, 199] on input "Click here to upload mp4 files Max 10 files per upload. Each MP4 files can be u…" at bounding box center [340, 198] width 0 height 0
type input "C:\fakepath\20250727 111109-in4.mp4"
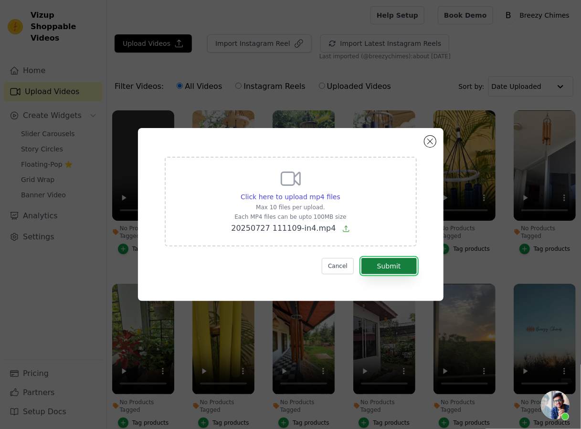
click at [399, 268] on button "Submit" at bounding box center [388, 266] width 55 height 16
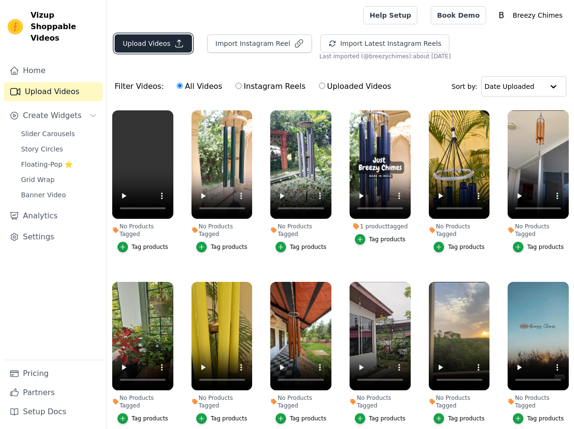
click at [148, 45] on button "Upload Videos" at bounding box center [153, 43] width 77 height 18
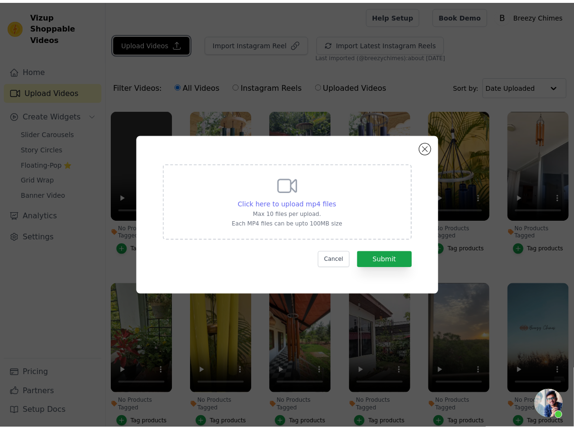
scroll to position [244, 0]
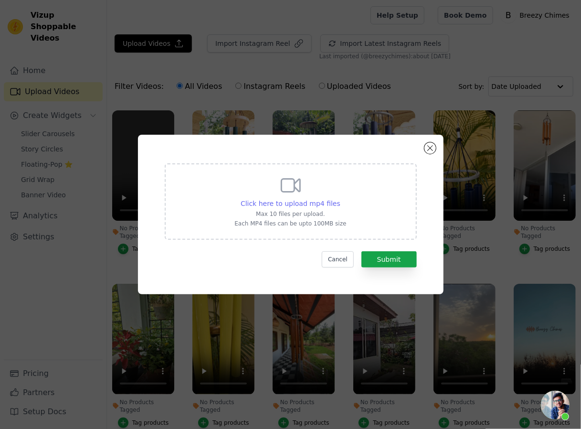
click at [327, 200] on span "Click here to upload mp4 files" at bounding box center [291, 203] width 100 height 8
click at [340, 199] on input "Click here to upload mp4 files Max 10 files per upload. Each MP4 files can be u…" at bounding box center [340, 198] width 0 height 0
type input "C:\fakepath\20250727 111109-in4.mp4"
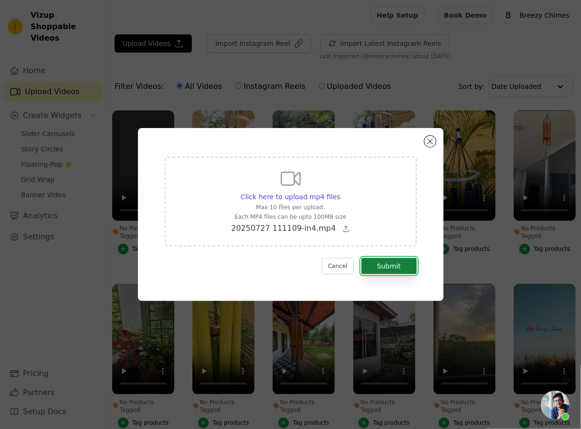
click at [381, 264] on button "Submit" at bounding box center [388, 266] width 55 height 16
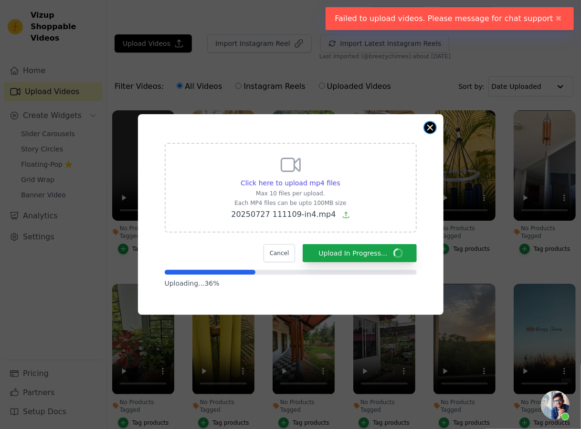
click at [429, 128] on button "Close modal" at bounding box center [429, 127] width 11 height 11
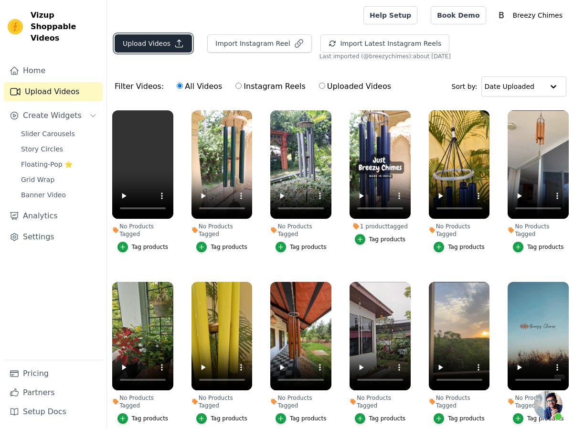
click at [150, 46] on button "Upload Videos" at bounding box center [153, 43] width 77 height 18
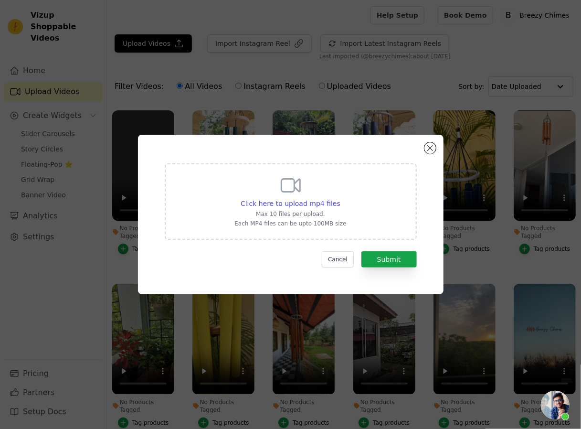
click at [285, 197] on div "Click here to upload mp4 files Max 10 files per upload. Each MP4 files can be u…" at bounding box center [290, 200] width 112 height 53
click at [340, 198] on input "Click here to upload mp4 files Max 10 files per upload. Each MP4 files can be u…" at bounding box center [340, 198] width 0 height 0
type input "C:\fakepath\5f8d6443c7794bc68b80d4a19904ad95.mp4"
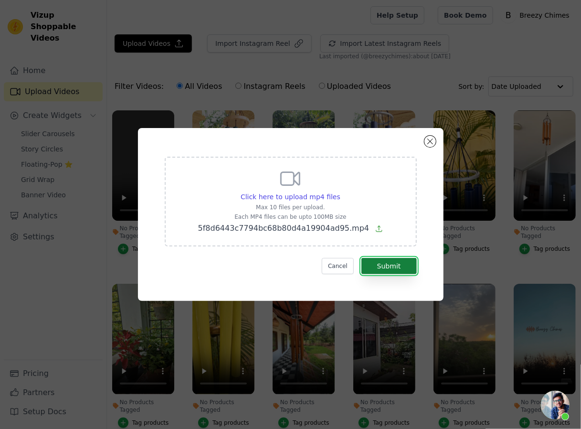
click at [400, 272] on button "Submit" at bounding box center [388, 266] width 55 height 16
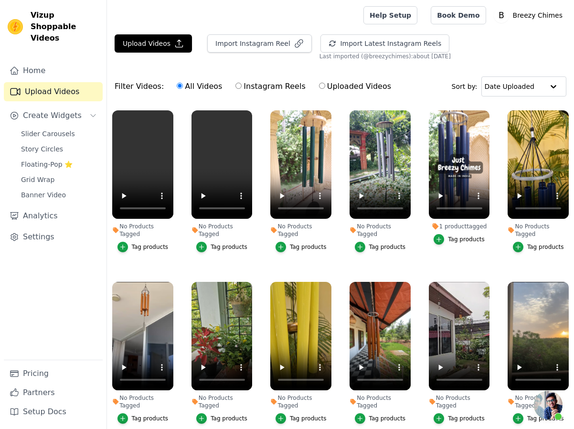
scroll to position [244, 0]
click at [45, 0] on html "Vizup Shoppable Videos Home Upload Videos Create Widgets Slider Carousels Story…" at bounding box center [287, 263] width 574 height 526
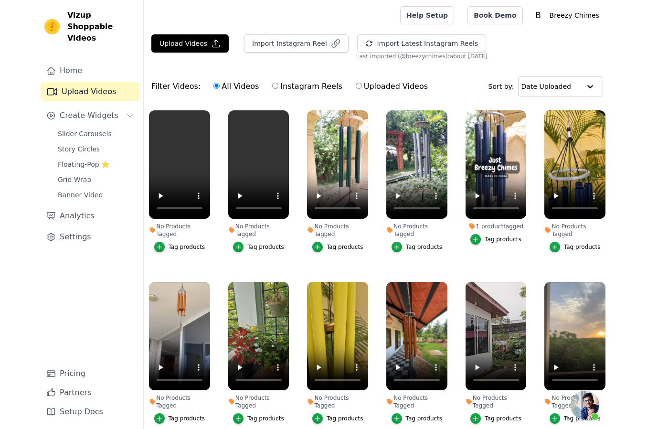
scroll to position [244, 0]
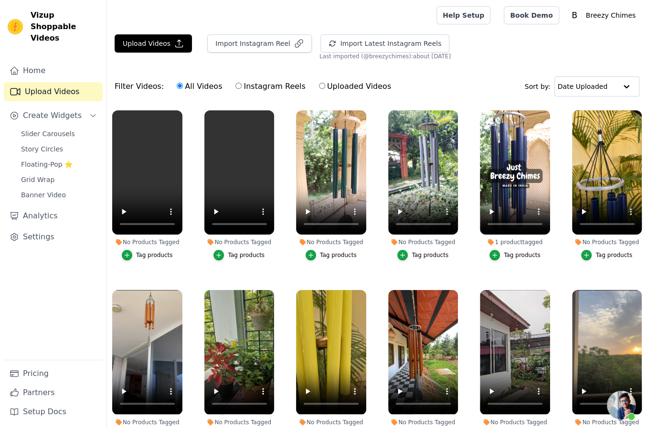
click at [580, 405] on span "Open chat" at bounding box center [621, 404] width 29 height 29
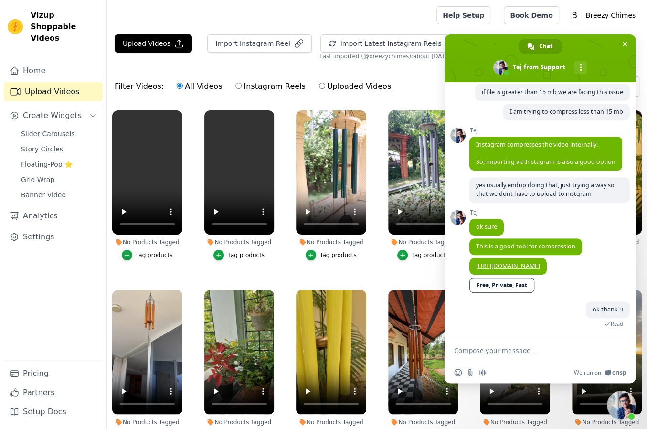
click at [520, 352] on textarea "Compose your message..." at bounding box center [529, 350] width 151 height 9
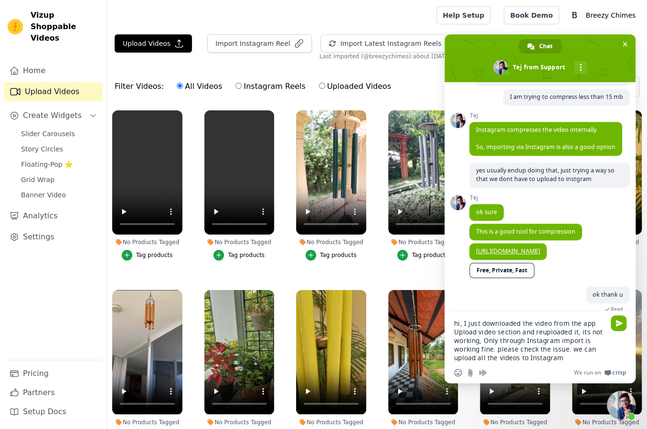
type textarea "hi, I just downloaded the video from the app Upload video section and reuploade…"
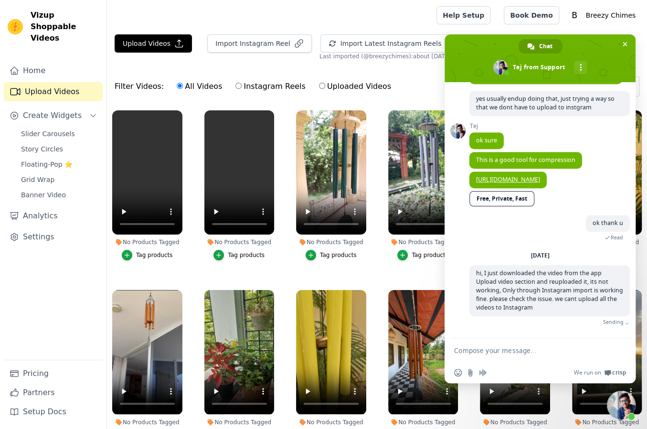
scroll to position [322, 0]
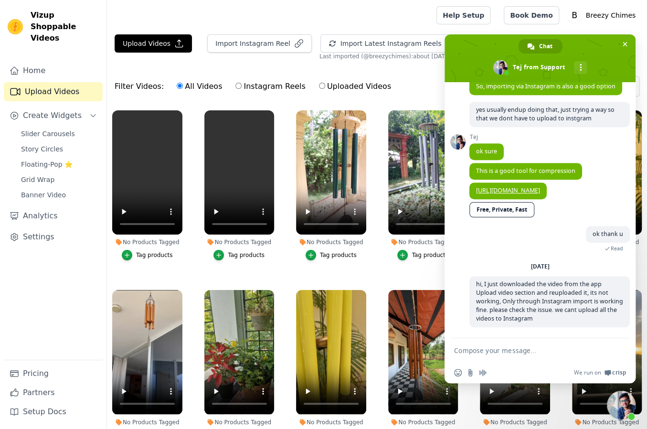
click at [418, 72] on div "Filter Videos: All Videos Instagram Reels Uploaded Videos Sort by: Date Uploaded" at bounding box center [377, 86] width 540 height 37
drag, startPoint x: 276, startPoint y: 105, endPoint x: 270, endPoint y: 109, distance: 7.8
click at [270, 111] on div "No Products Tagged Tag products" at bounding box center [239, 187] width 81 height 164
click at [270, 111] on icon "button" at bounding box center [272, 112] width 7 height 7
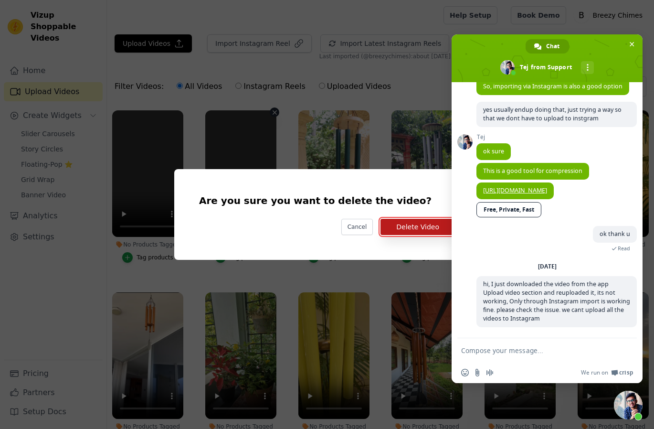
click at [413, 231] on button "Delete Video" at bounding box center [417, 227] width 74 height 16
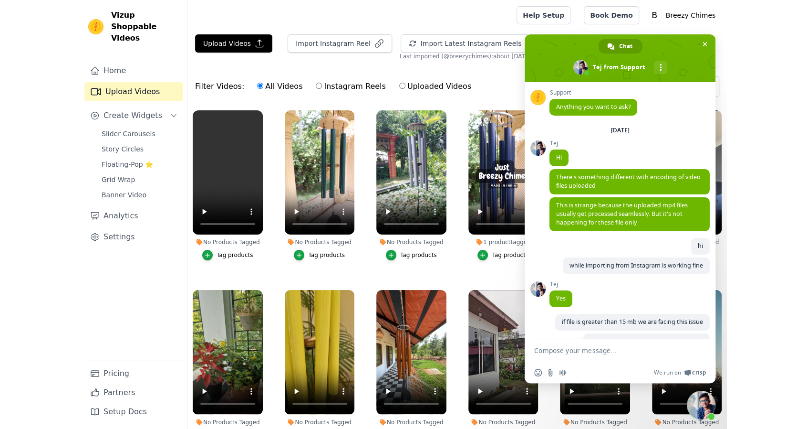
scroll to position [322, 0]
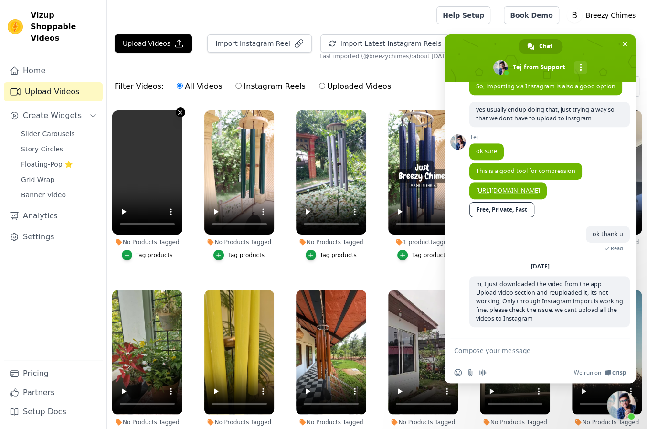
click at [179, 109] on icon "button" at bounding box center [180, 112] width 7 height 7
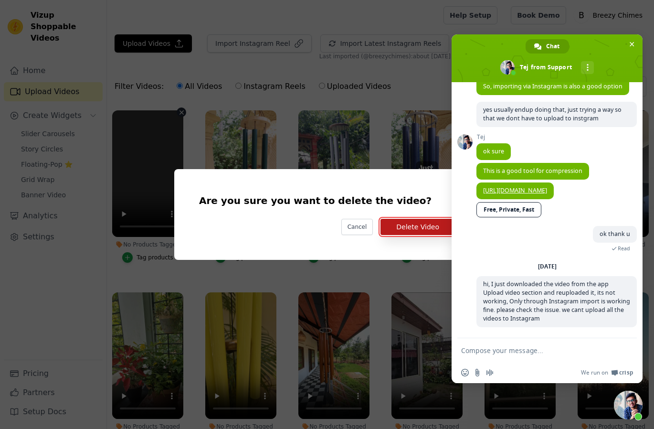
click at [417, 231] on button "Delete Video" at bounding box center [417, 227] width 74 height 16
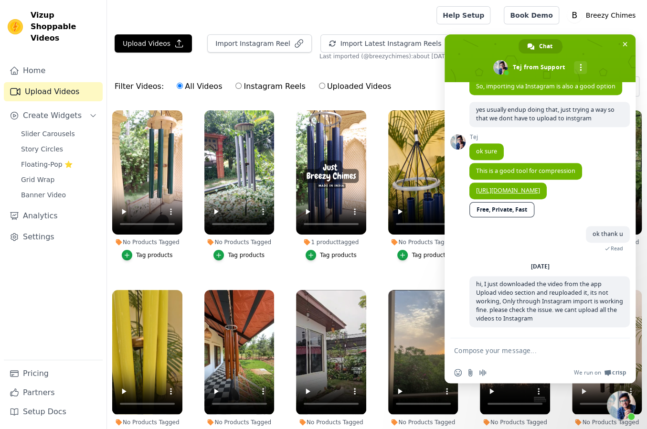
click at [406, 77] on div "Filter Videos: All Videos Instagram Reels Uploaded Videos Sort by: Date Uploaded" at bounding box center [377, 86] width 540 height 37
click at [624, 43] on span "Close chat" at bounding box center [624, 44] width 5 height 5
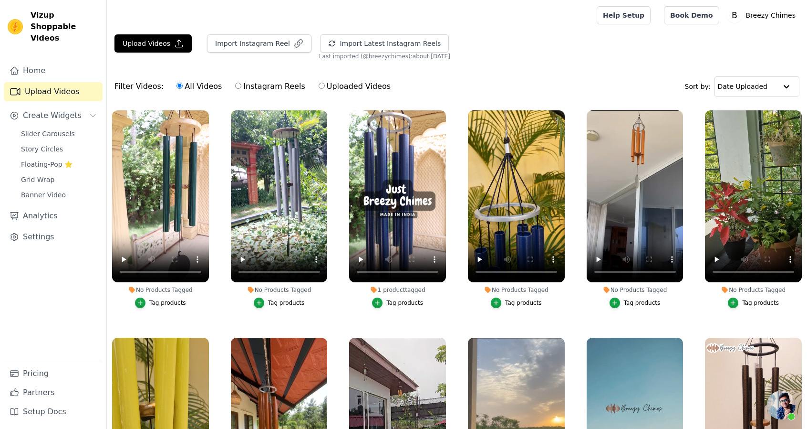
scroll to position [322, 0]
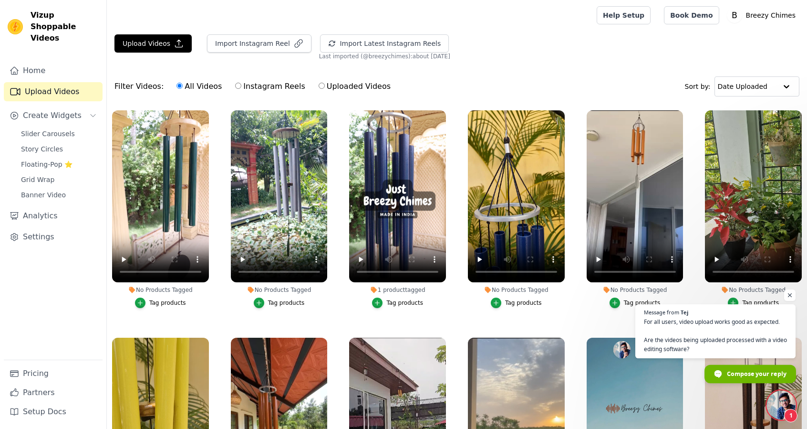
click at [758, 371] on span "Compose your reply" at bounding box center [757, 373] width 60 height 17
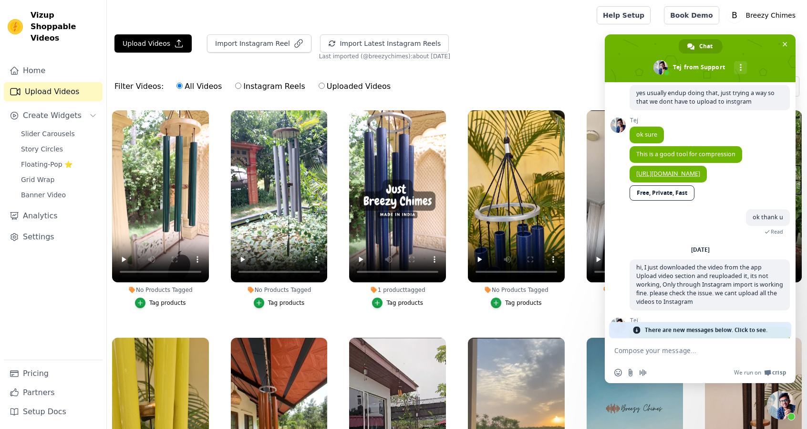
scroll to position [407, 0]
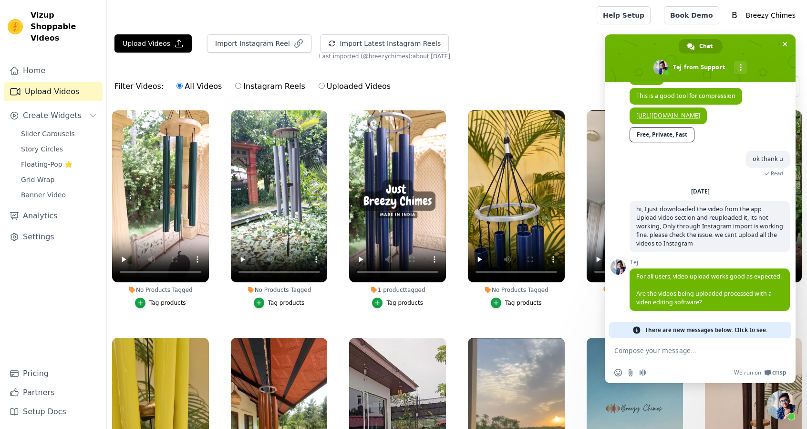
click at [704, 354] on textarea "Compose your message..." at bounding box center [690, 350] width 151 height 9
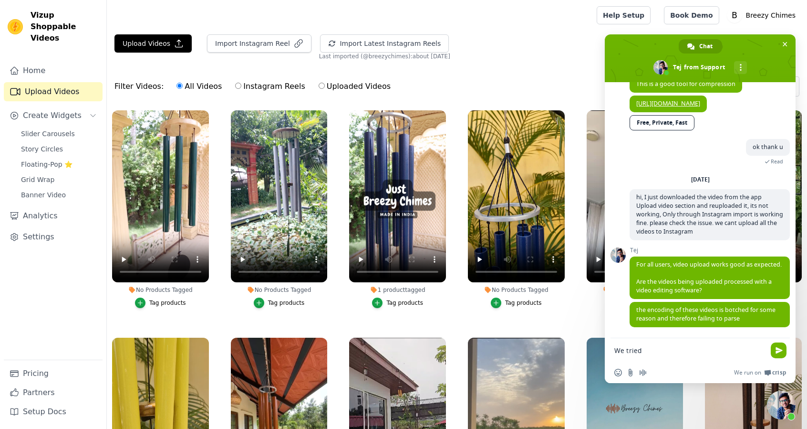
scroll to position [419, 0]
type textarea "W"
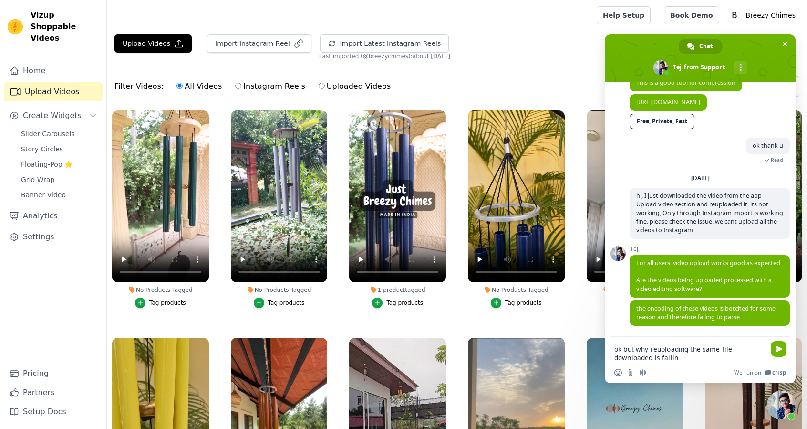
type textarea "ok but why reuploading the same file downloaded is failing"
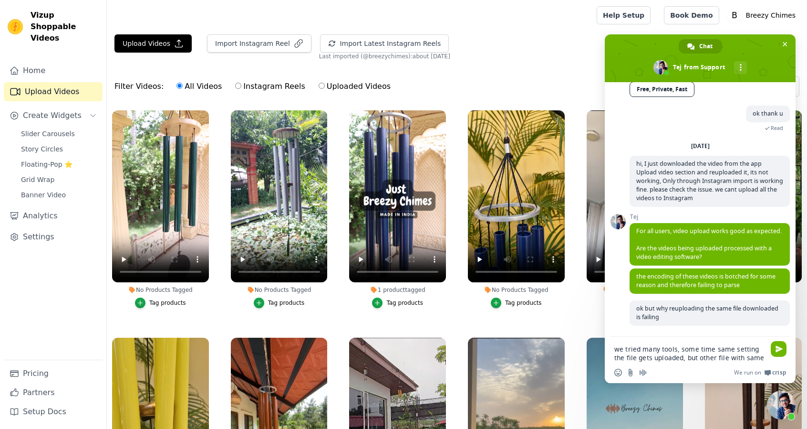
scroll to position [461, 0]
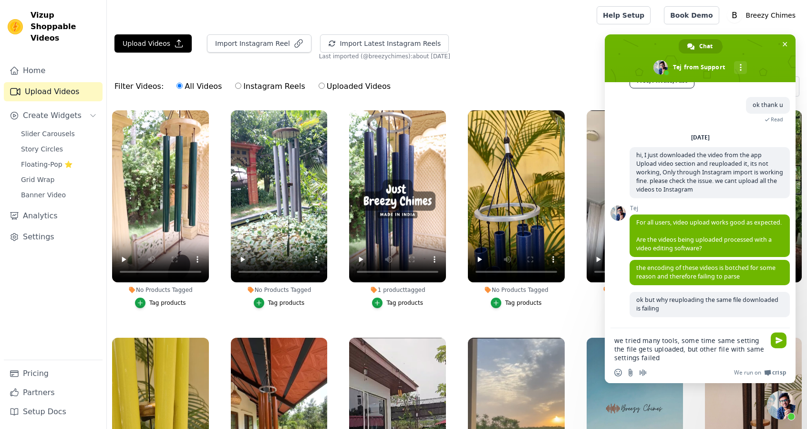
type textarea "we tried many tools, some time same setting the file gets uploaded, but other f…"
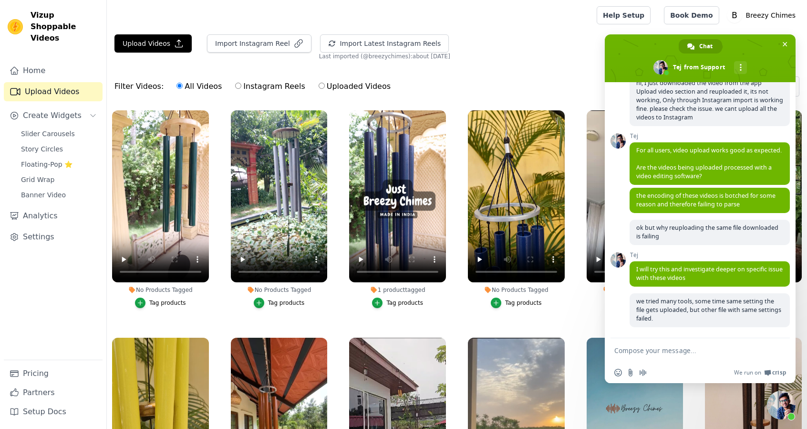
scroll to position [535, 0]
type textarea "thank u"
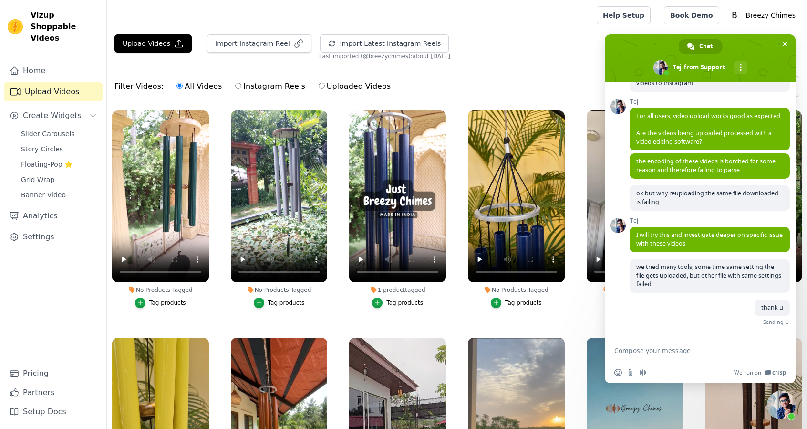
scroll to position [555, 0]
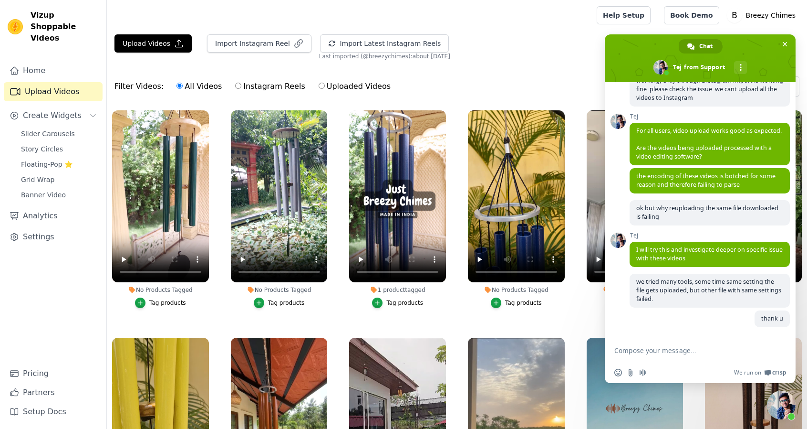
click at [318, 87] on label "Uploaded Videos" at bounding box center [354, 86] width 73 height 12
click at [319, 87] on input "Uploaded Videos" at bounding box center [322, 86] width 6 height 6
radio input "true"
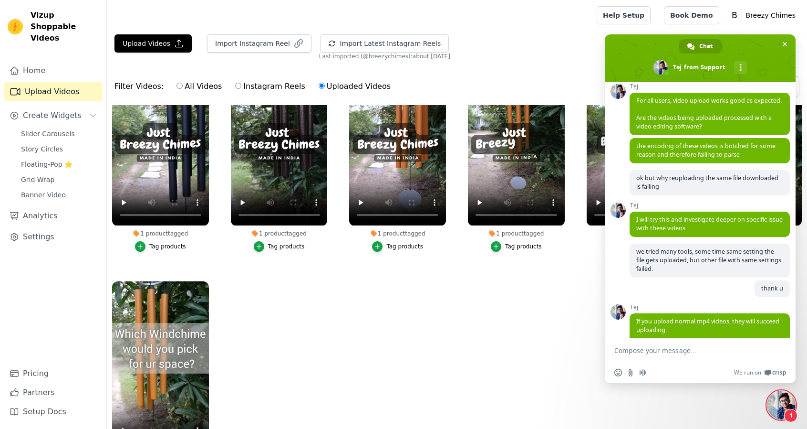
scroll to position [615, 0]
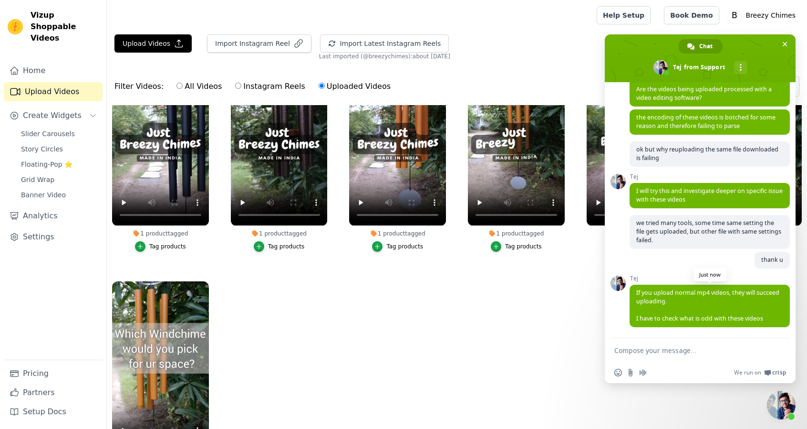
click at [735, 291] on span "If you upload normal mp4 videos, they will succeed uploading. I have to check w…" at bounding box center [708, 305] width 143 height 34
click at [708, 350] on textarea "Compose your message..." at bounding box center [690, 350] width 151 height 9
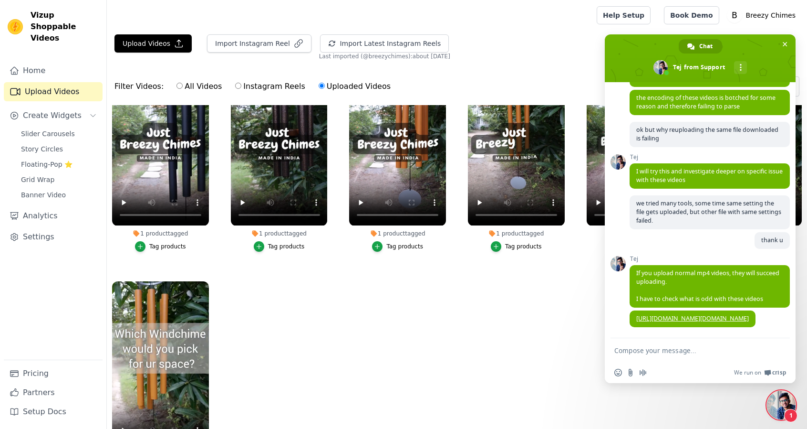
scroll to position [700, 0]
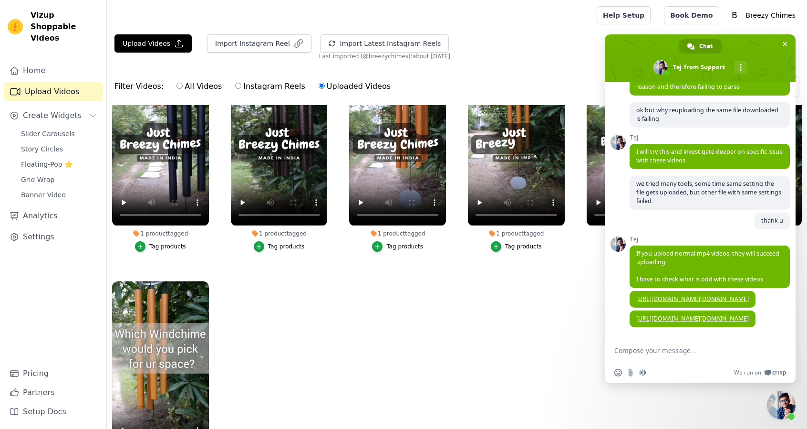
click at [326, 351] on ul "No Products Tagged Tag products No Products Tagged Tag products 1 product tagge…" at bounding box center [457, 304] width 701 height 398
click at [165, 37] on button "Upload Videos" at bounding box center [153, 43] width 77 height 18
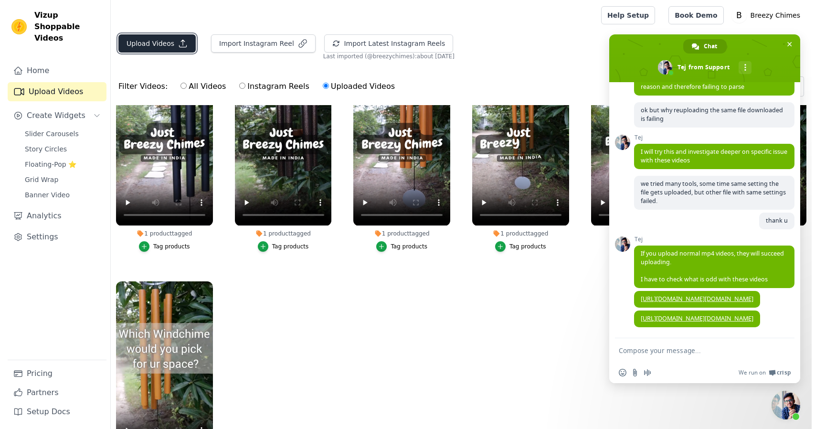
scroll to position [287, 0]
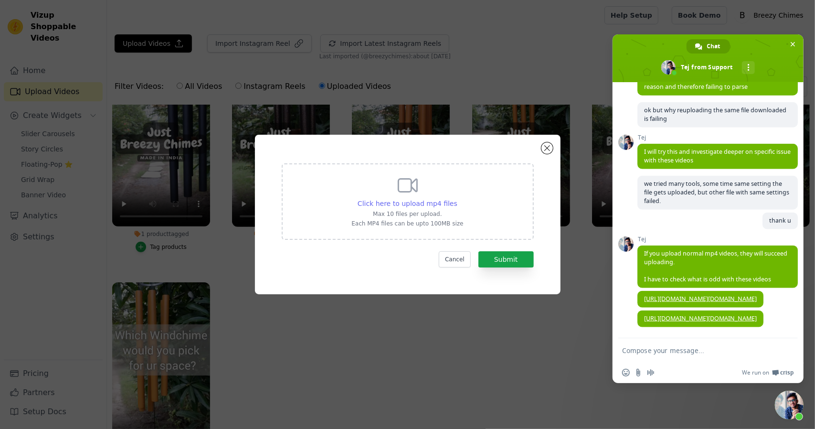
click at [406, 199] on span "Click here to upload mp4 files" at bounding box center [407, 203] width 100 height 8
click at [457, 199] on input "Click here to upload mp4 files Max 10 files per upload. Each MP4 files can be u…" at bounding box center [457, 198] width 0 height 0
type input "C:\fakepath\632ee72a0bdd47769bbffaf38225bd3c.mp4"
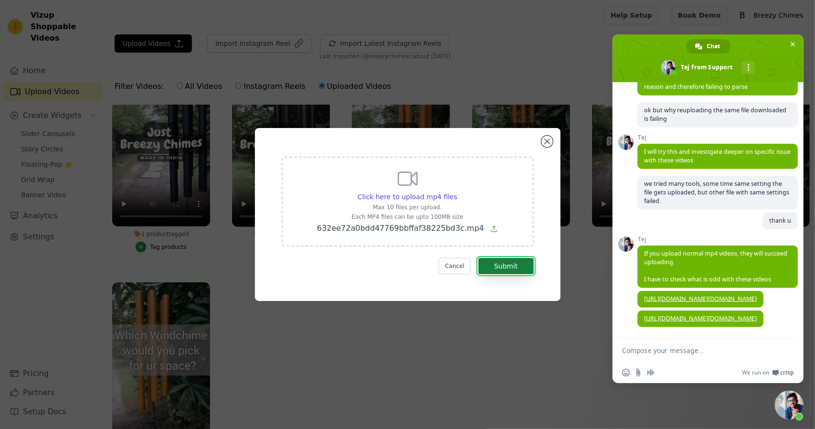
click at [513, 270] on button "Submit" at bounding box center [505, 266] width 55 height 16
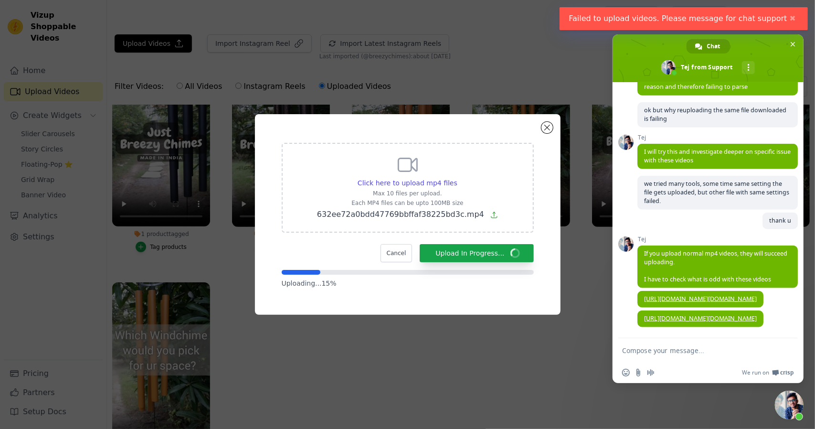
click at [653, 355] on form at bounding box center [697, 351] width 151 height 26
click at [656, 351] on textarea "Compose your message..." at bounding box center [697, 350] width 151 height 9
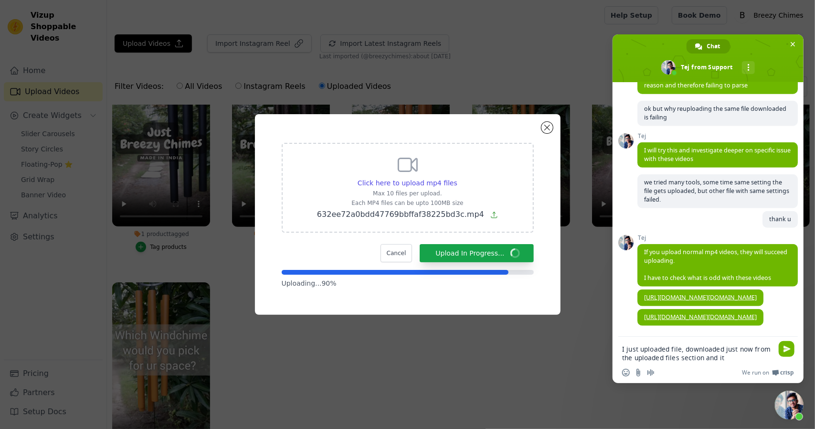
type textarea "I just uploaded file, downloaded just now from the uploaded files section and i…"
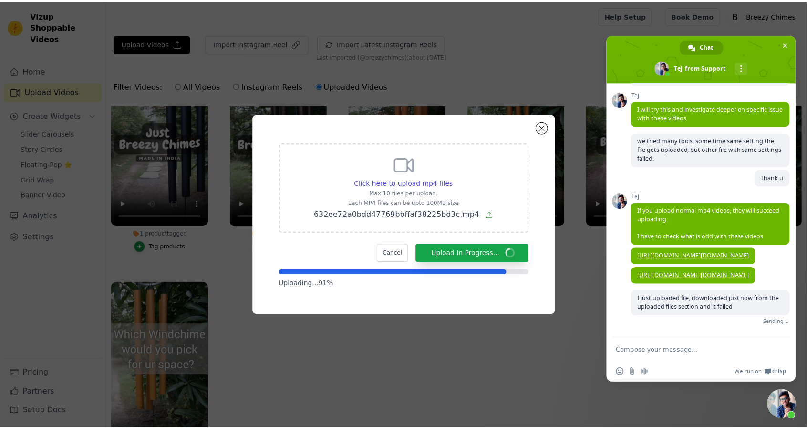
scroll to position [732, 0]
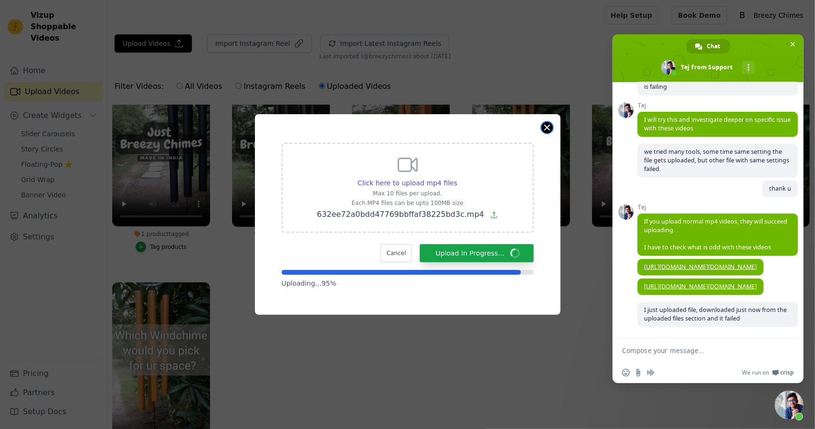
click at [548, 131] on button "Close modal" at bounding box center [546, 127] width 11 height 11
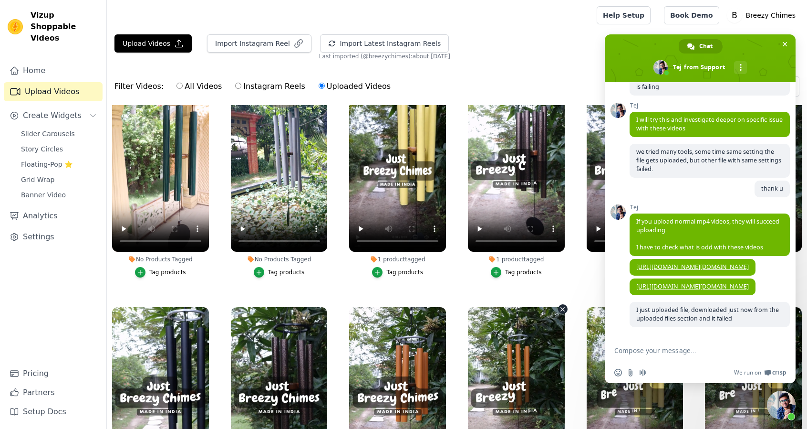
scroll to position [0, 0]
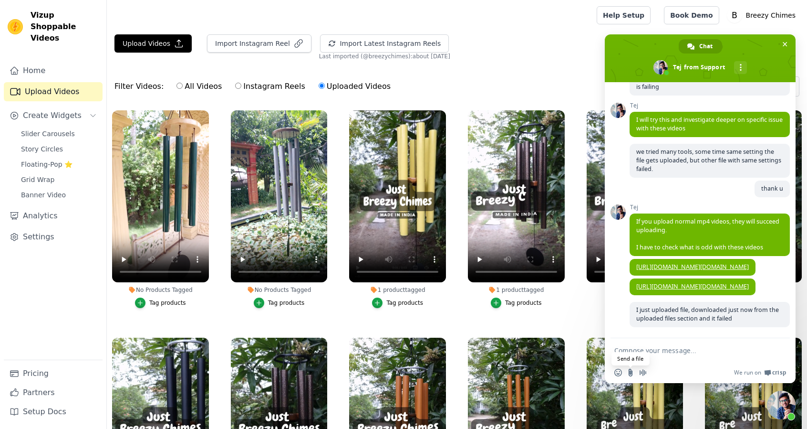
click at [630, 373] on input "Send a file" at bounding box center [631, 372] width 8 height 8
type input "C:\fakepath\632ee72a0bdd47769bbffaf38225bd3c.mp4"
click at [654, 345] on form at bounding box center [690, 351] width 151 height 26
click at [652, 351] on textarea "Compose your message..." at bounding box center [690, 350] width 151 height 9
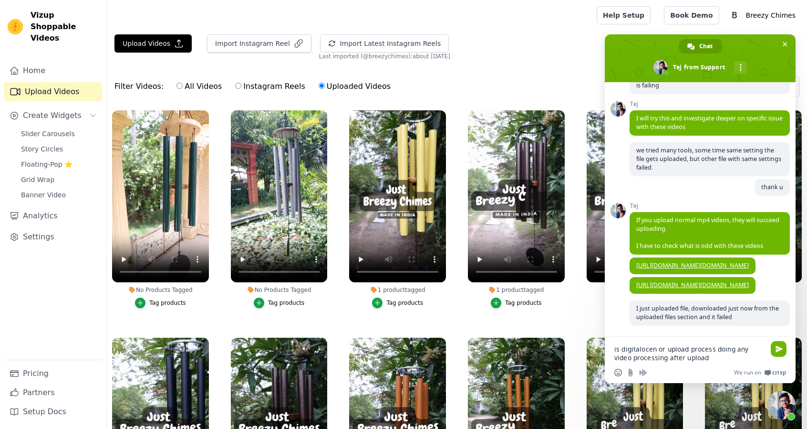
type textarea "is digitalocen or upload process doing any video processing after upload?"
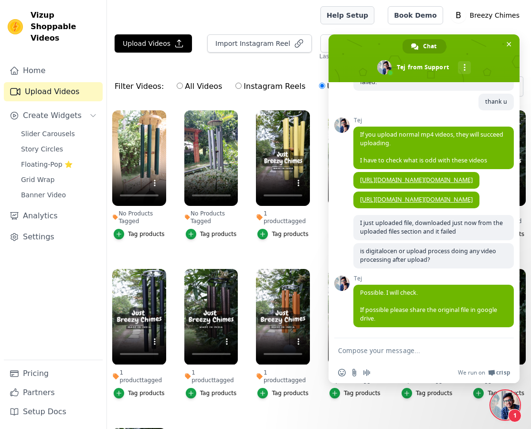
scroll to position [821, 0]
click at [388, 349] on textarea "Compose your message..." at bounding box center [413, 350] width 151 height 9
type textarea "sure"
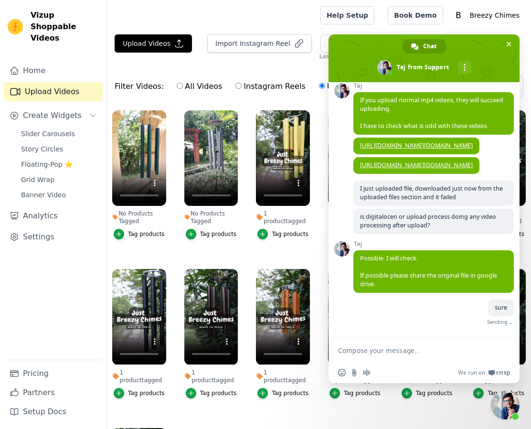
scroll to position [845, 0]
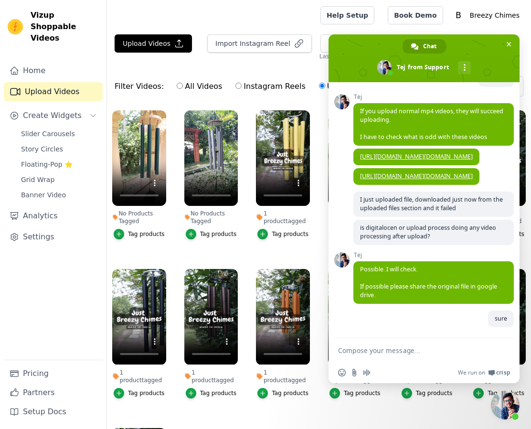
paste textarea "[URL][DOMAIN_NAME]"
type textarea "[URL][DOMAIN_NAME]"
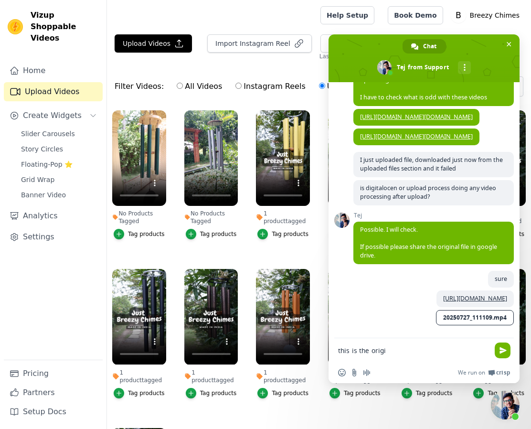
scroll to position [893, 0]
type textarea "this is the original video"
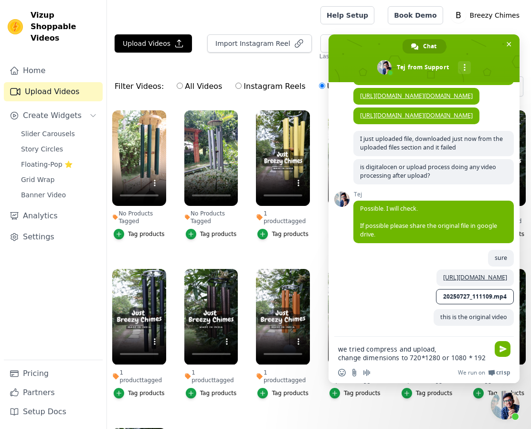
scroll to position [923, 0]
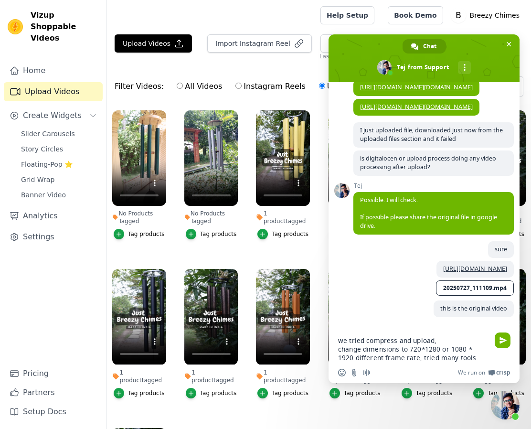
type textarea "we tried compress and upload, change dimensions to 720*1280 or 1080 * 1920 diff…"
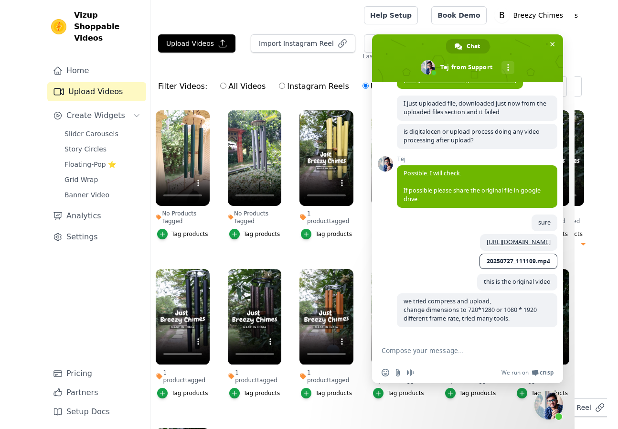
scroll to position [951, 0]
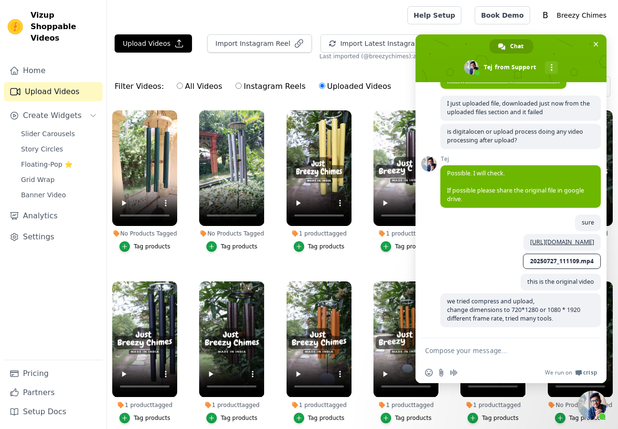
click at [485, 350] on textarea "Compose your message..." at bounding box center [500, 350] width 151 height 9
type textarea "I"
click at [480, 354] on textarea "we tried all that instgram" at bounding box center [500, 350] width 151 height 9
type textarea "we tried all that instagram video format"
click at [444, 349] on textarea "Compose your message..." at bounding box center [500, 350] width 151 height 9
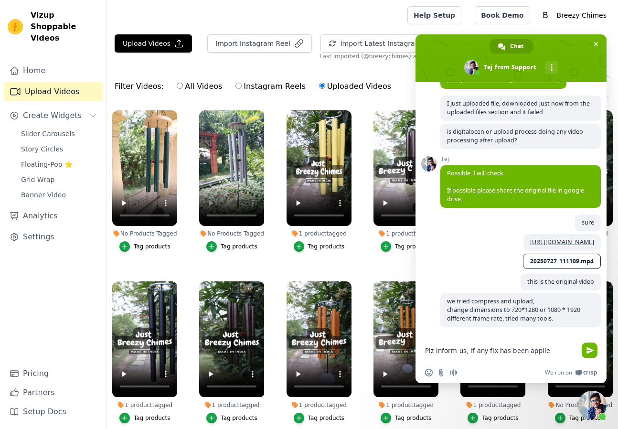
type textarea "Plz inform us, if any fix has been applied"
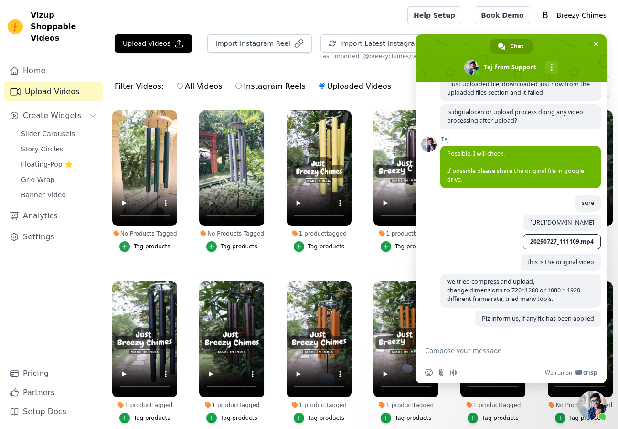
scroll to position [971, 0]
click at [162, 49] on button "Upload Videos" at bounding box center [153, 43] width 77 height 18
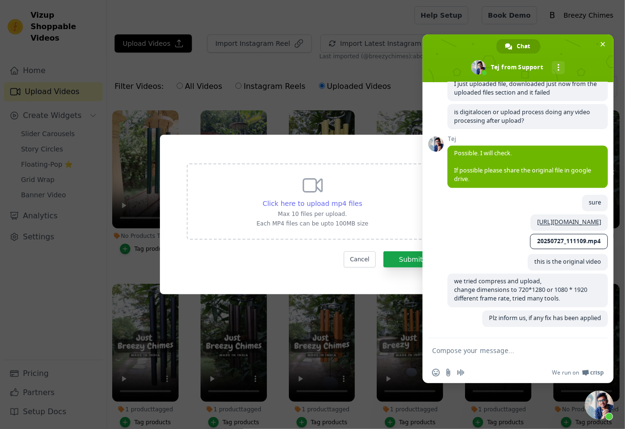
click at [304, 201] on span "Click here to upload mp4 files" at bounding box center [312, 203] width 100 height 8
click at [362, 199] on input "Click here to upload mp4 files Max 10 files per upload. Each MP4 files can be u…" at bounding box center [362, 198] width 0 height 0
type input "C:\fakepath\20250727 111109-creator720 30.mp4"
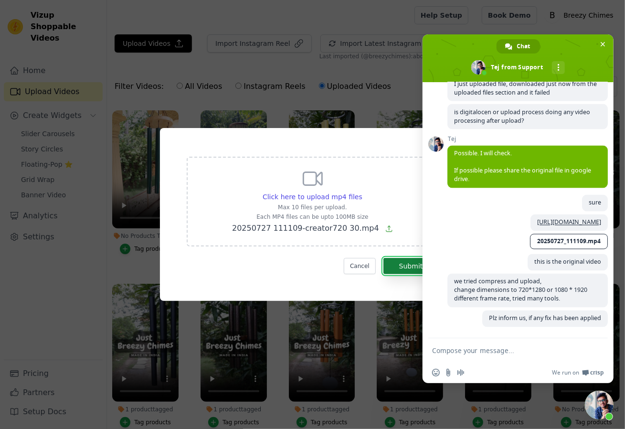
click at [400, 267] on button "Submit" at bounding box center [410, 266] width 55 height 16
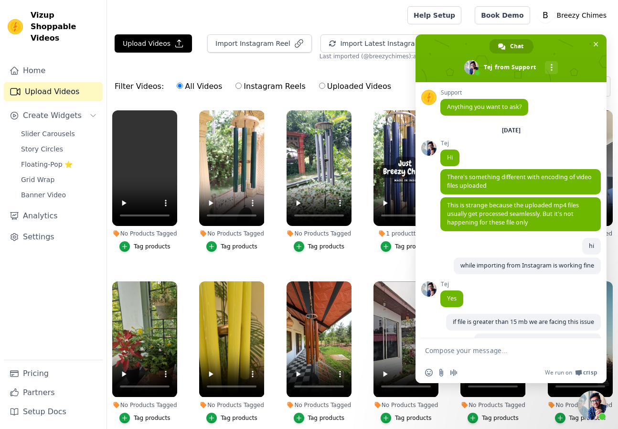
scroll to position [971, 0]
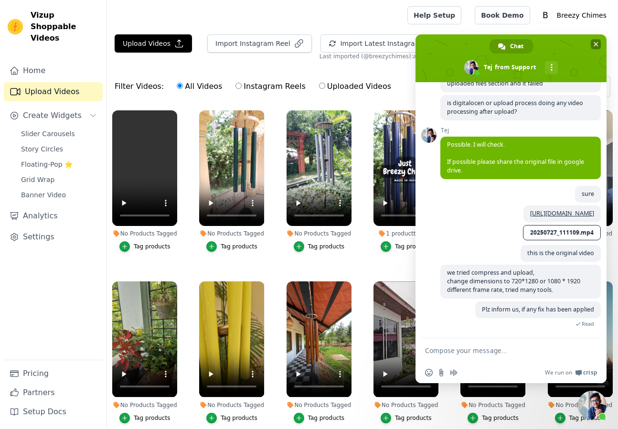
click at [595, 38] on span at bounding box center [510, 58] width 191 height 48
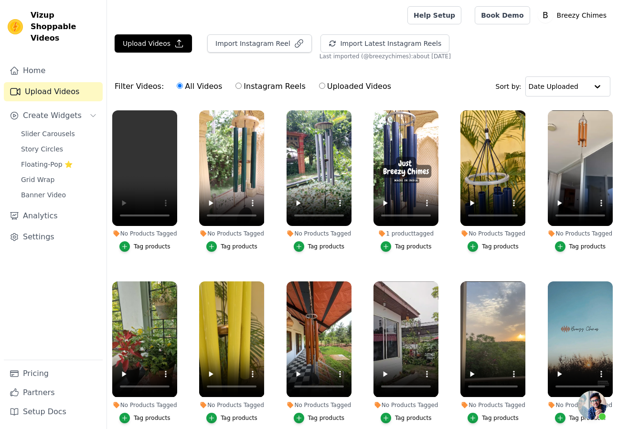
click at [185, 183] on ul "No Products Tagged Tag products No Products Tagged Tag products No Products Tag…" at bounding box center [362, 304] width 511 height 398
click at [592, 406] on span "Open chat" at bounding box center [591, 404] width 29 height 29
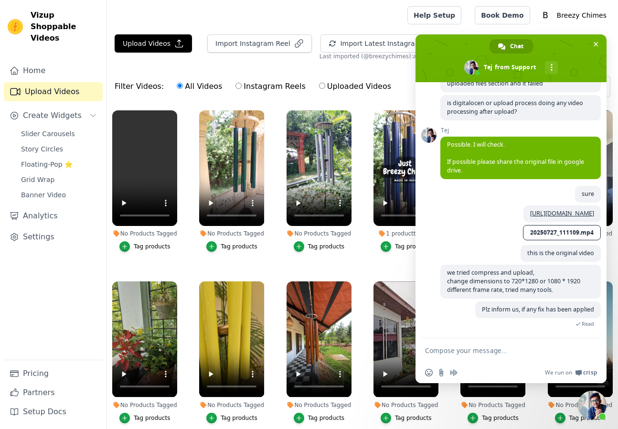
click at [507, 349] on textarea "Compose your message..." at bounding box center [500, 350] width 151 height 9
paste textarea "[URL][DOMAIN_NAME]"
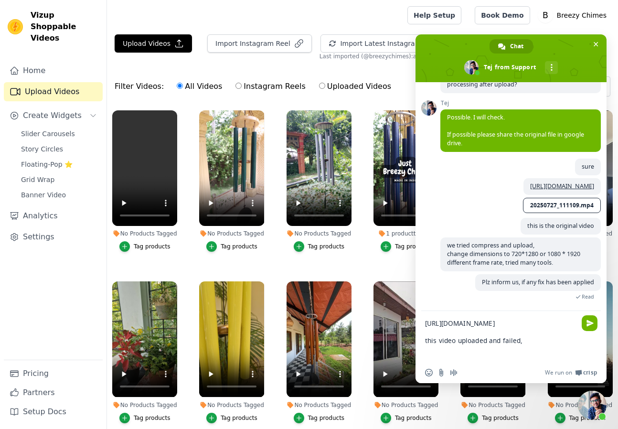
type textarea "[URL][DOMAIN_NAME] this video uploaded and failed"
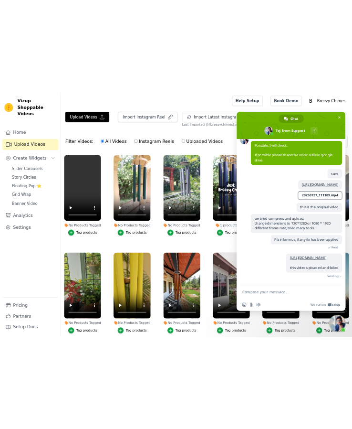
scroll to position [1028, 0]
